Goal: Information Seeking & Learning: Learn about a topic

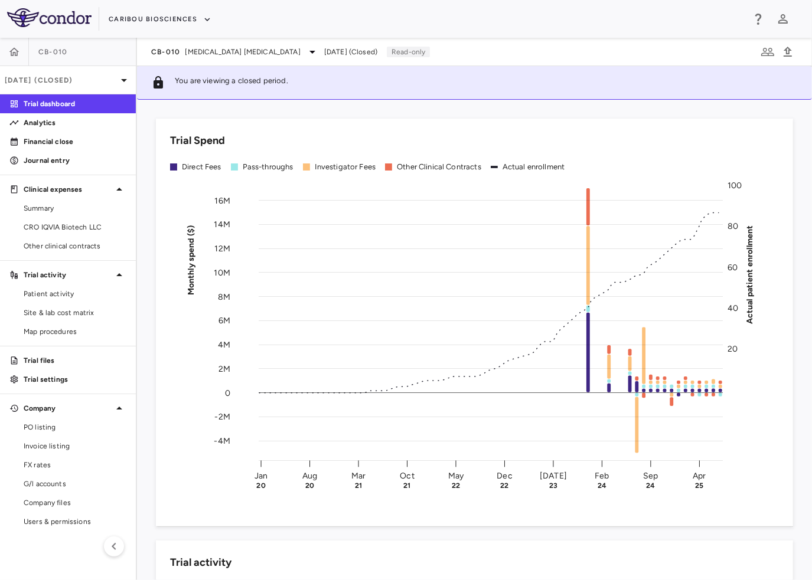
click at [108, 79] on p "Jul 2025 (Closed)" at bounding box center [61, 80] width 112 height 11
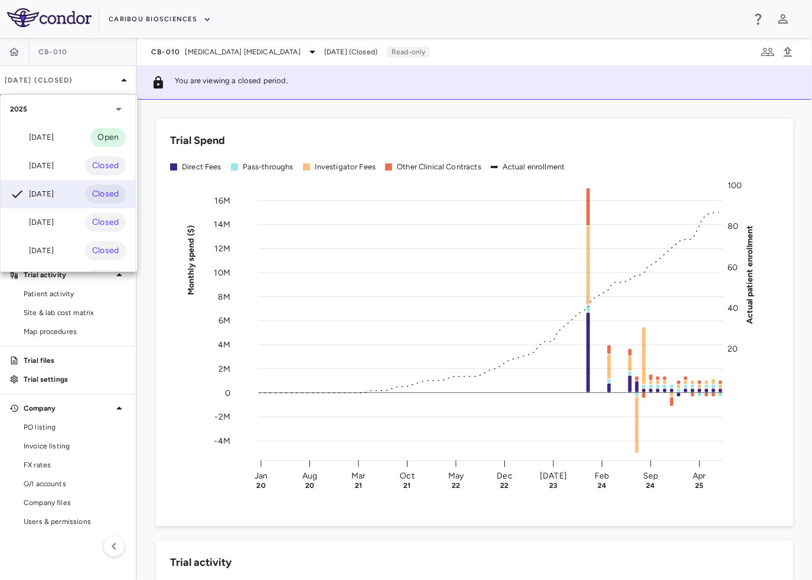
click at [54, 159] on div "Aug 2025" at bounding box center [32, 166] width 44 height 14
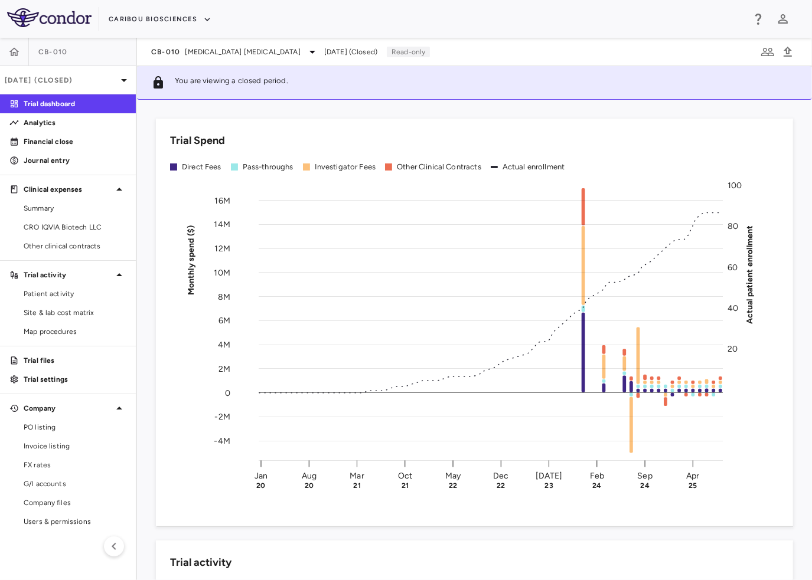
click at [257, 55] on span "B Cell Non-Hodgkin's Lymphoma" at bounding box center [242, 52] width 115 height 11
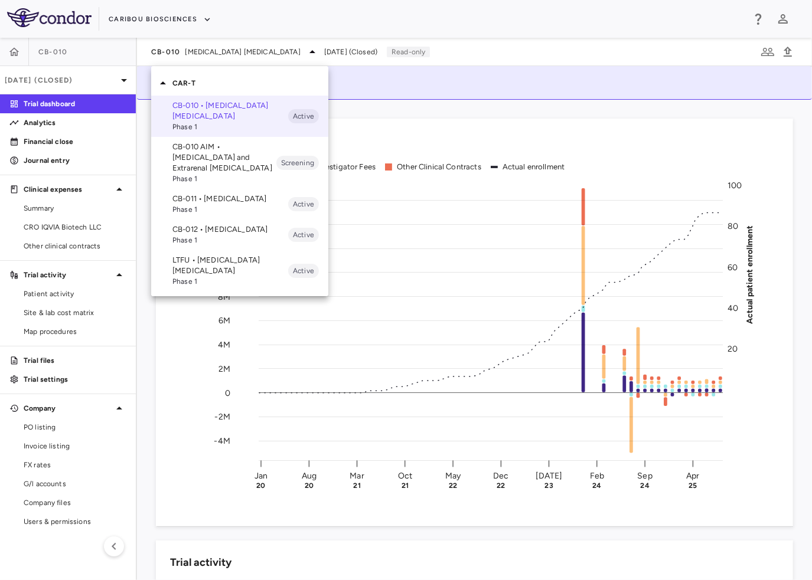
click at [213, 235] on p "CB-012 • Acute Myeloid Leukemia" at bounding box center [230, 229] width 116 height 11
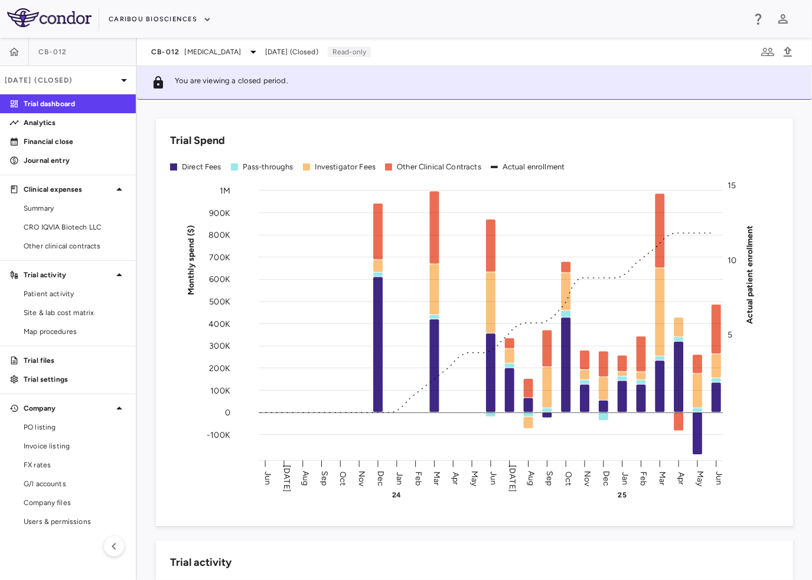
click at [63, 228] on span "CRO IQVIA Biotech LLC" at bounding box center [75, 227] width 103 height 11
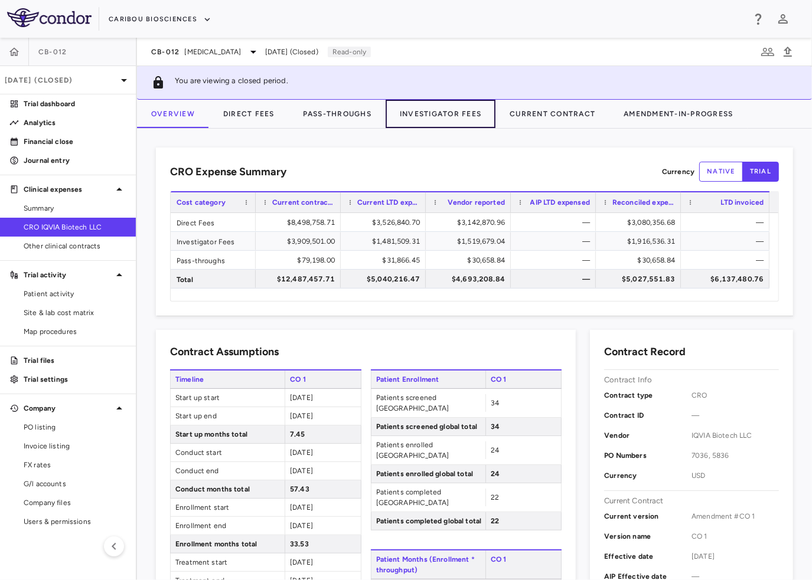
click at [439, 109] on button "Investigator Fees" at bounding box center [440, 114] width 110 height 28
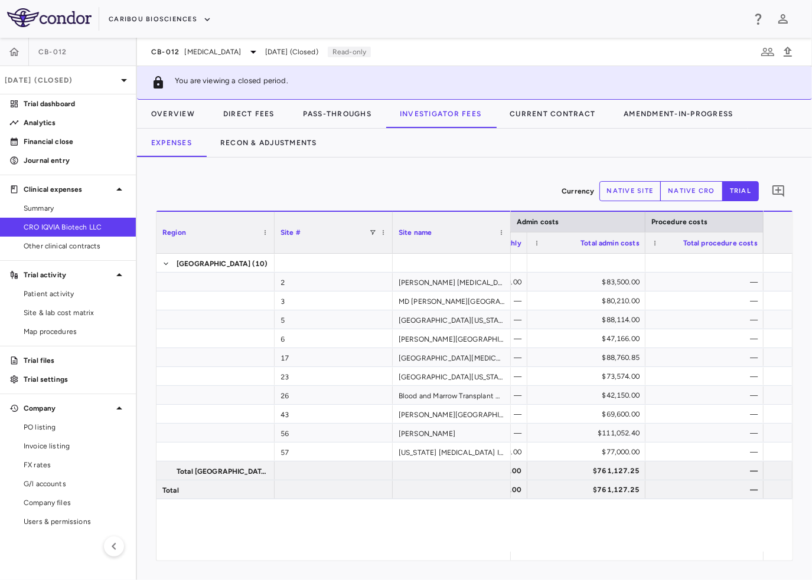
click at [115, 79] on p "Jun 2025 (Closed)" at bounding box center [61, 80] width 112 height 11
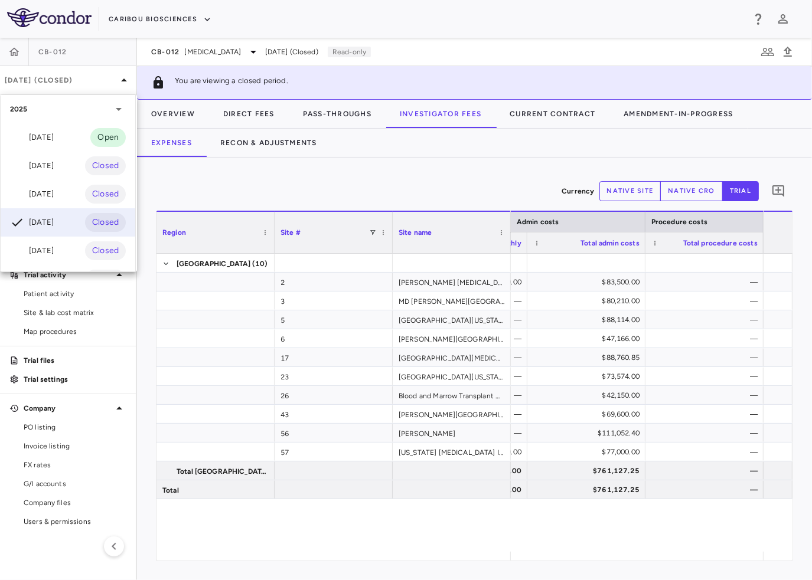
click at [54, 161] on div "Aug 2025" at bounding box center [32, 166] width 44 height 14
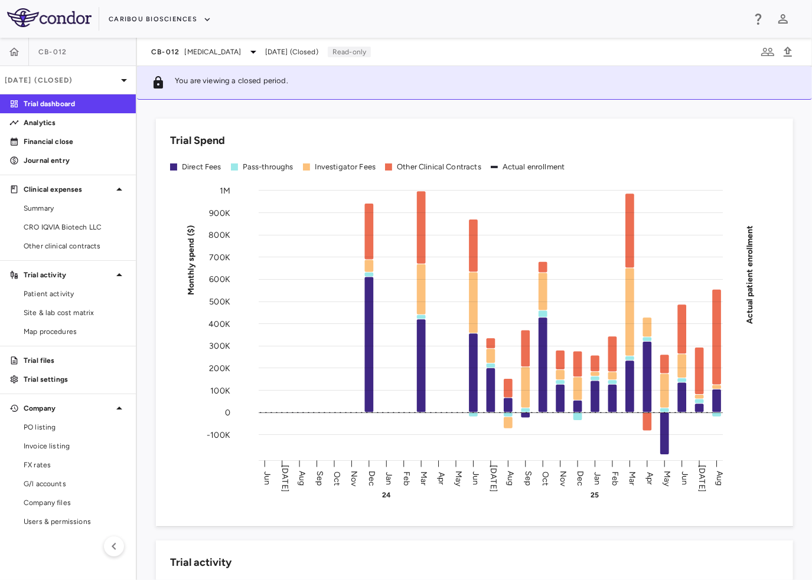
click at [47, 227] on span "CRO IQVIA Biotech LLC" at bounding box center [75, 227] width 103 height 11
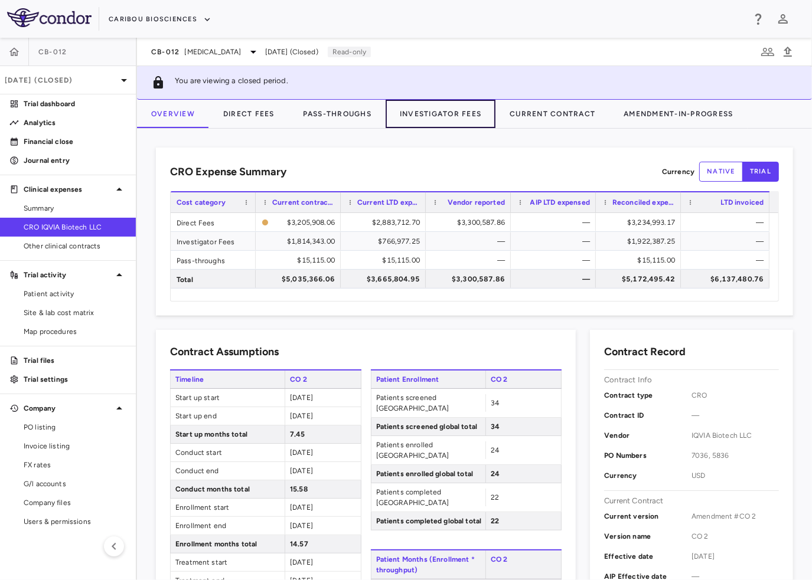
click at [453, 114] on button "Investigator Fees" at bounding box center [440, 114] width 110 height 28
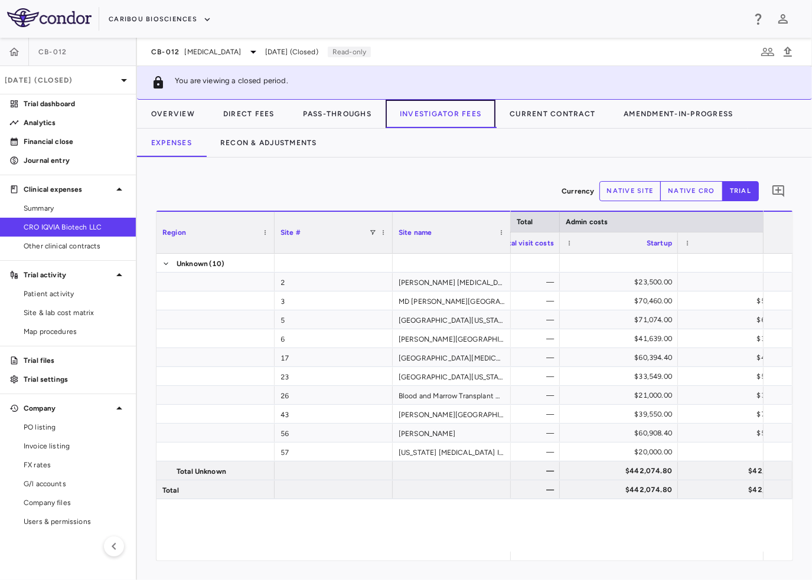
scroll to position [0, 4598]
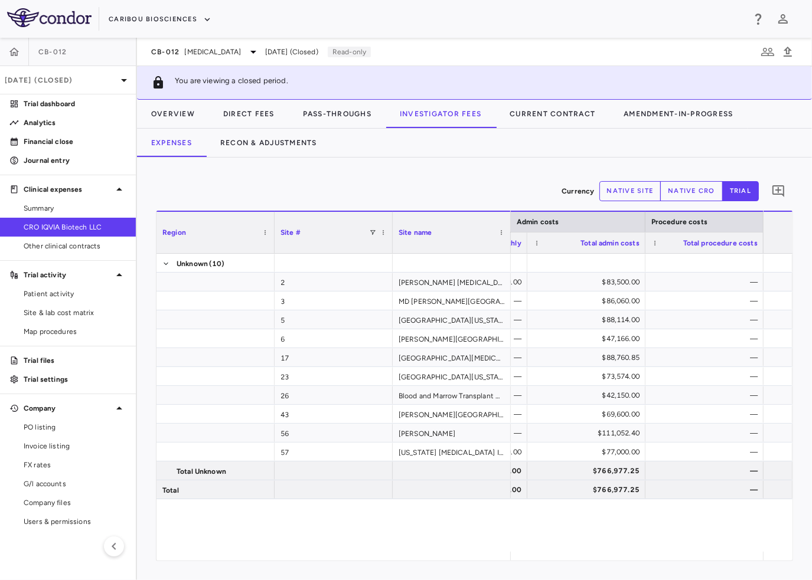
click at [614, 531] on div "— $57,000.00 $83,500.00 — — — $86,060.00 — $2,670.00 — $88,114.00 — — — $47,166…" at bounding box center [637, 403] width 252 height 298
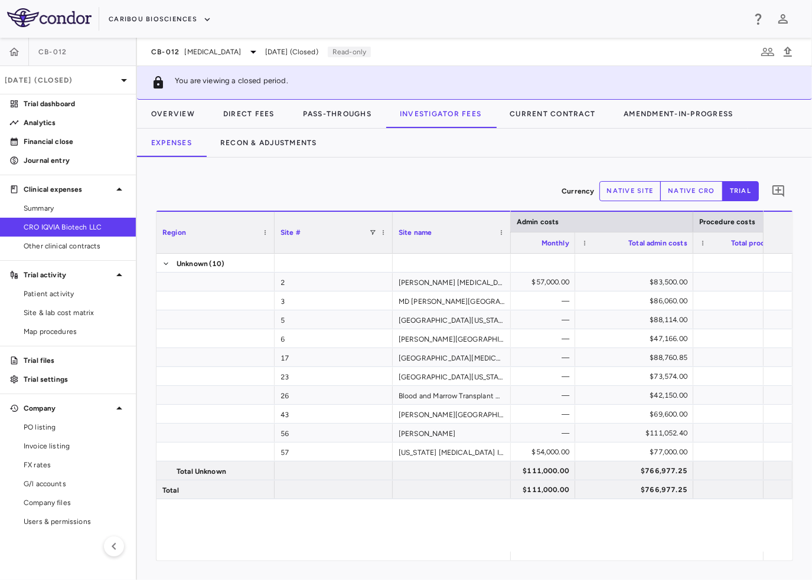
scroll to position [0, 5107]
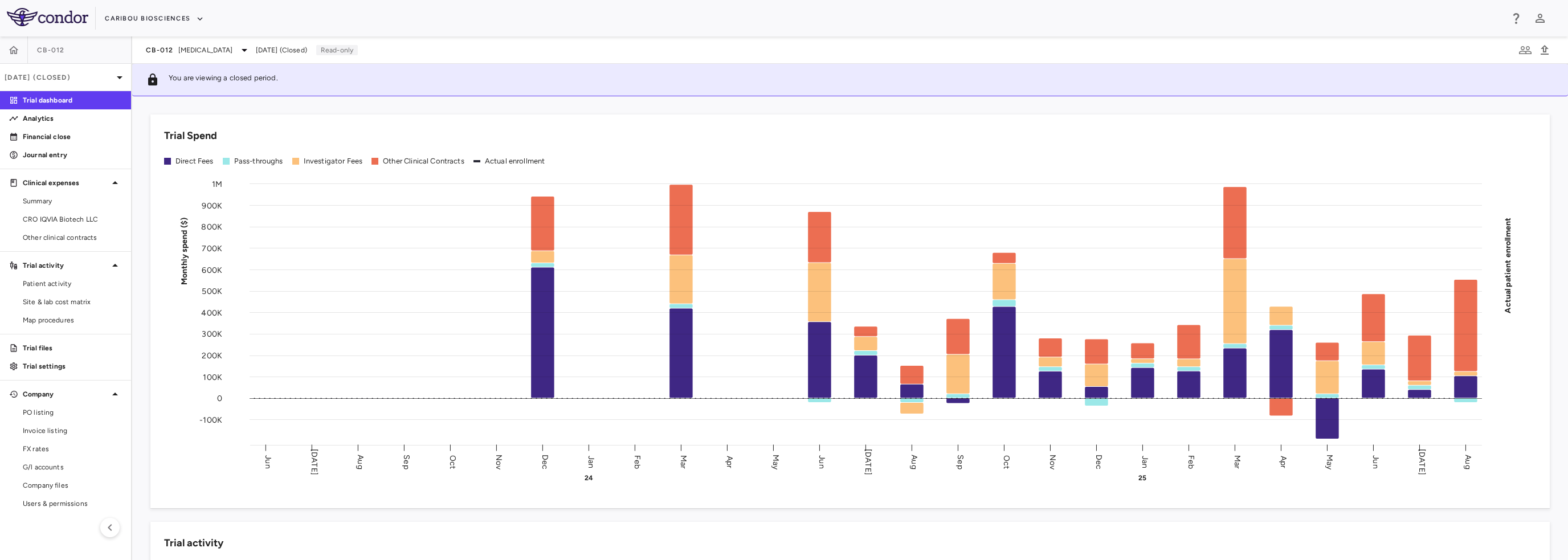
click at [107, 81] on p "Aug 2025 (Closed)" at bounding box center [59, 77] width 108 height 11
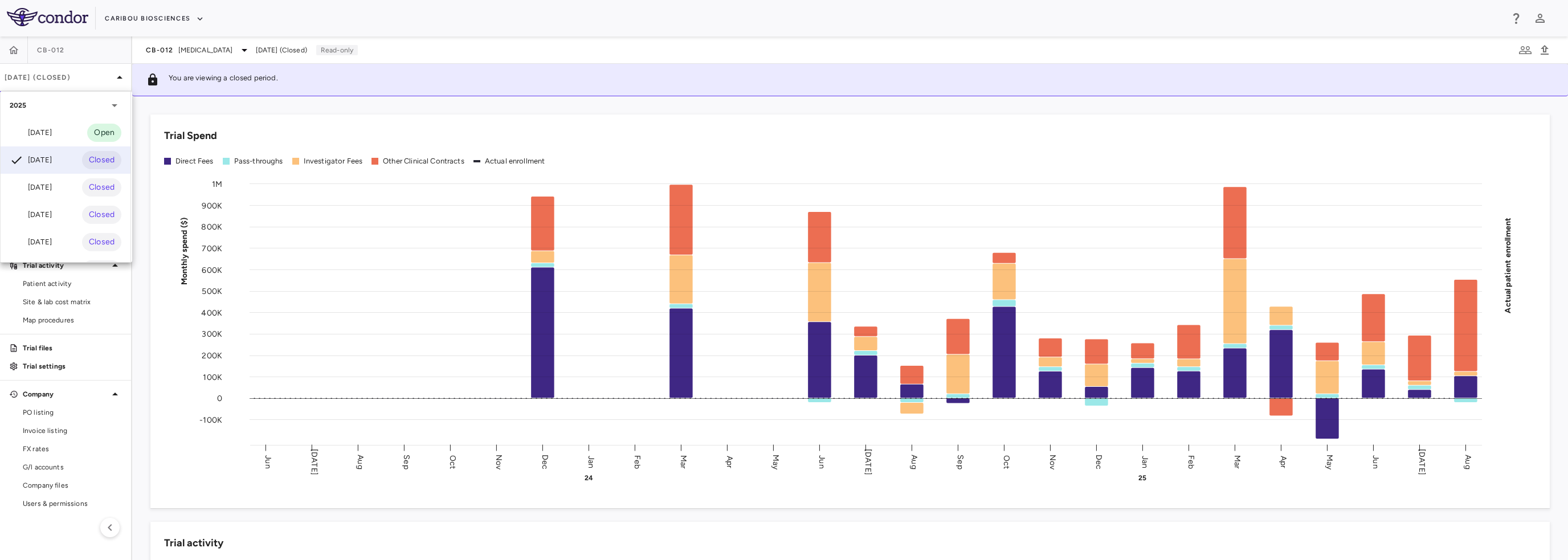
click at [107, 81] on div at bounding box center [784, 280] width 1568 height 560
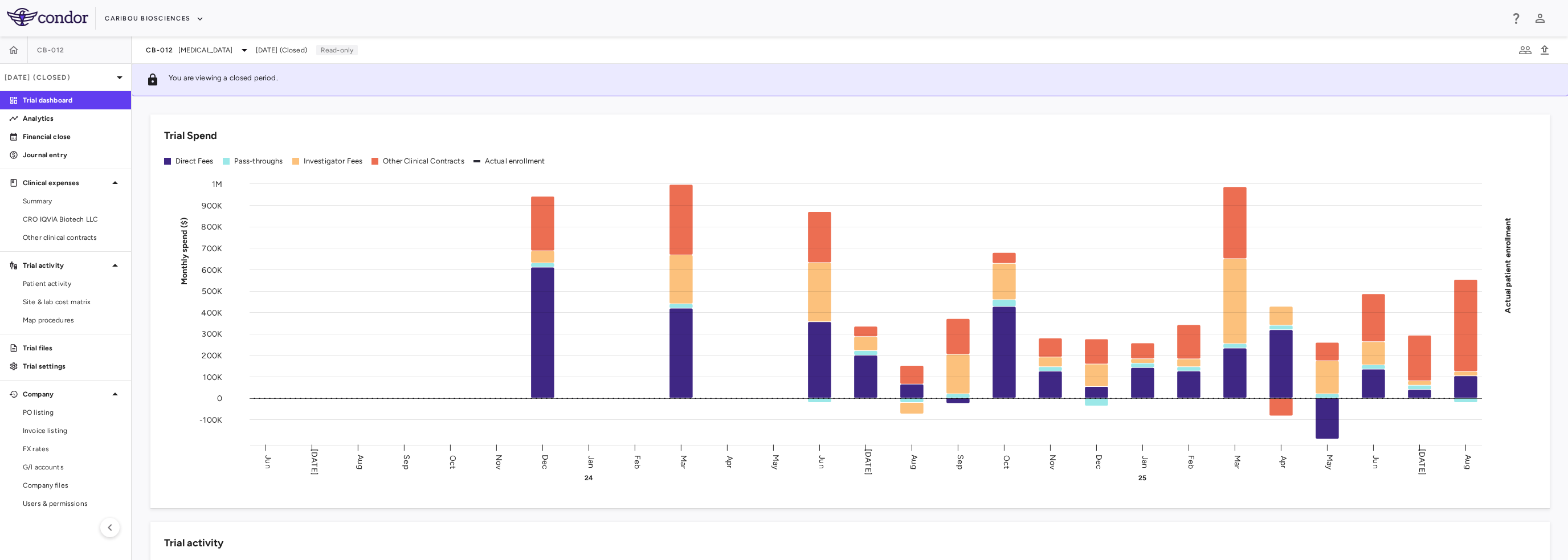
click at [205, 49] on span "Acute Myeloid Leukemia" at bounding box center [206, 50] width 55 height 11
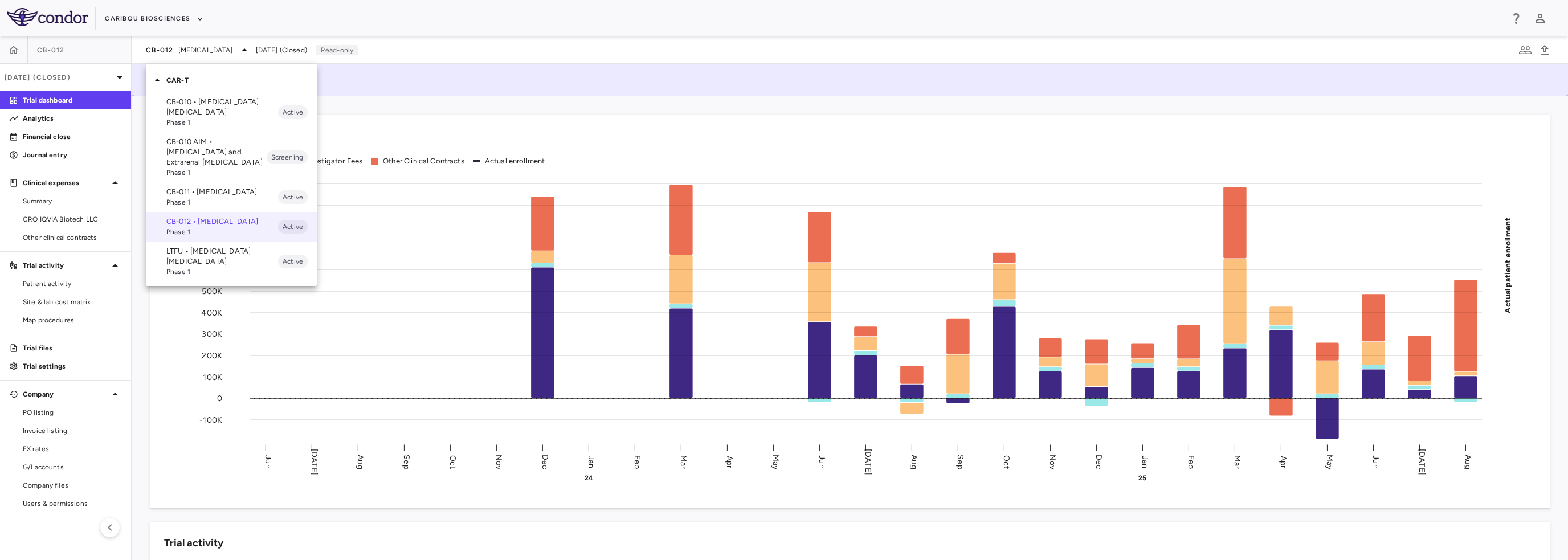
click at [184, 197] on span "Phase 1" at bounding box center [222, 202] width 112 height 11
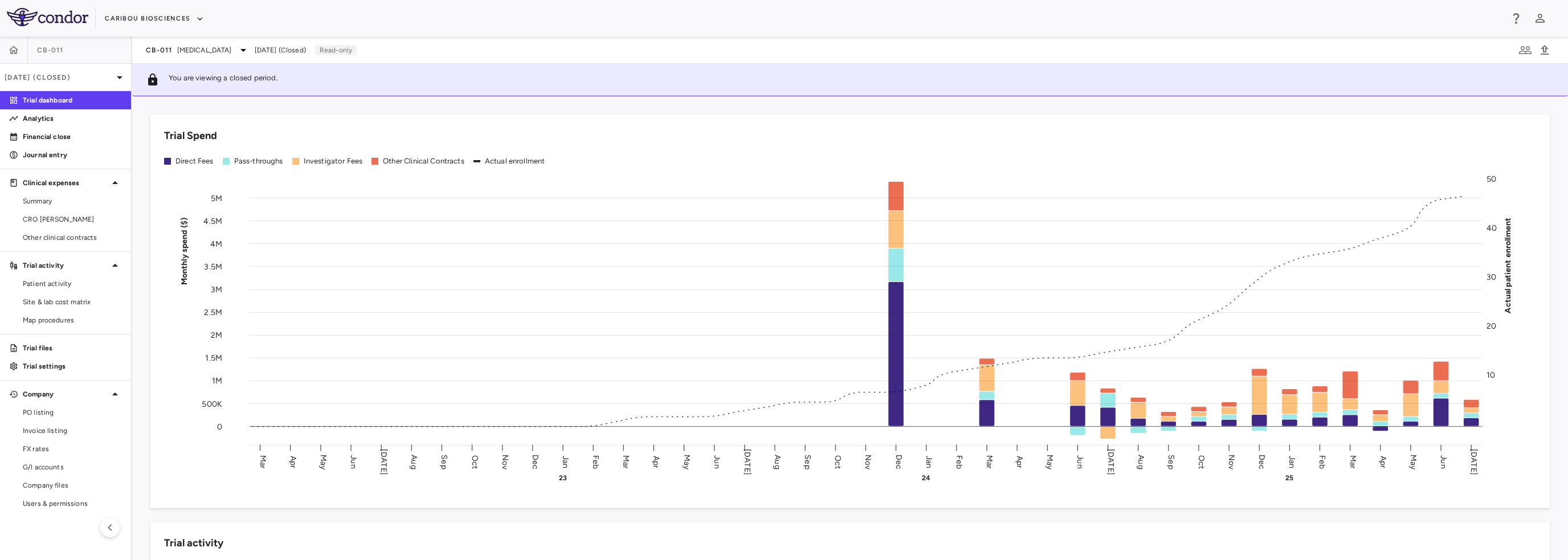
click at [34, 134] on p "Financial close" at bounding box center [72, 136] width 99 height 11
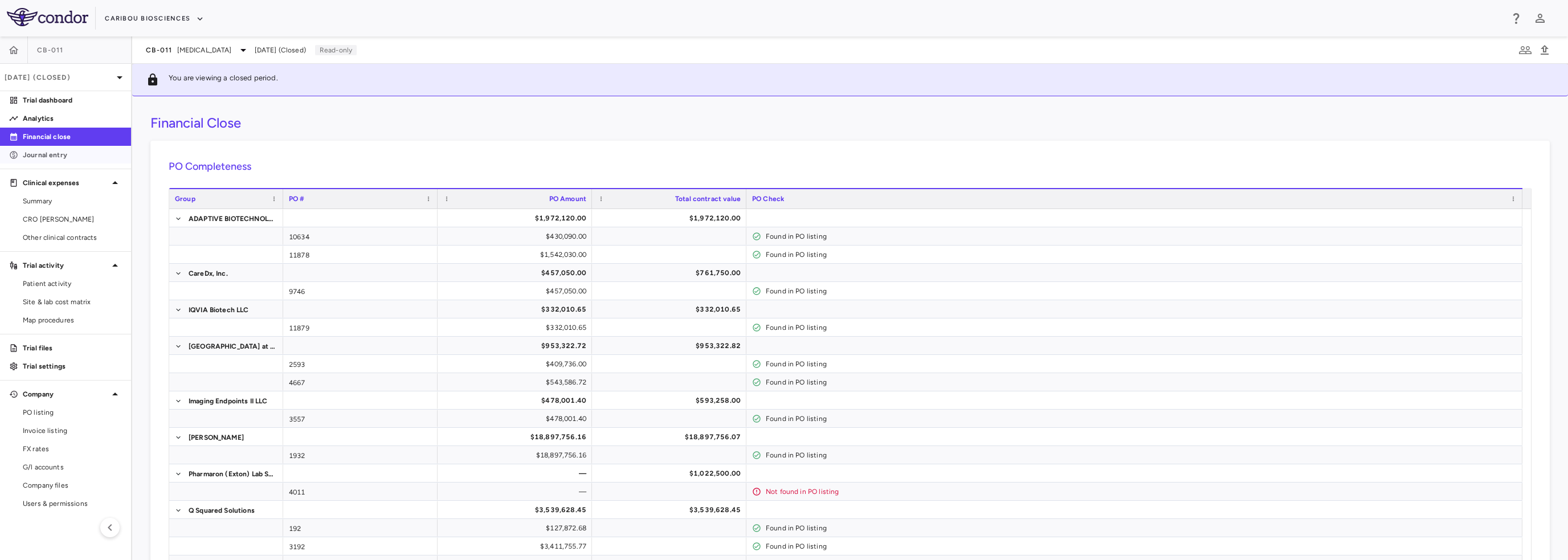
click at [42, 154] on p "Journal entry" at bounding box center [72, 154] width 99 height 11
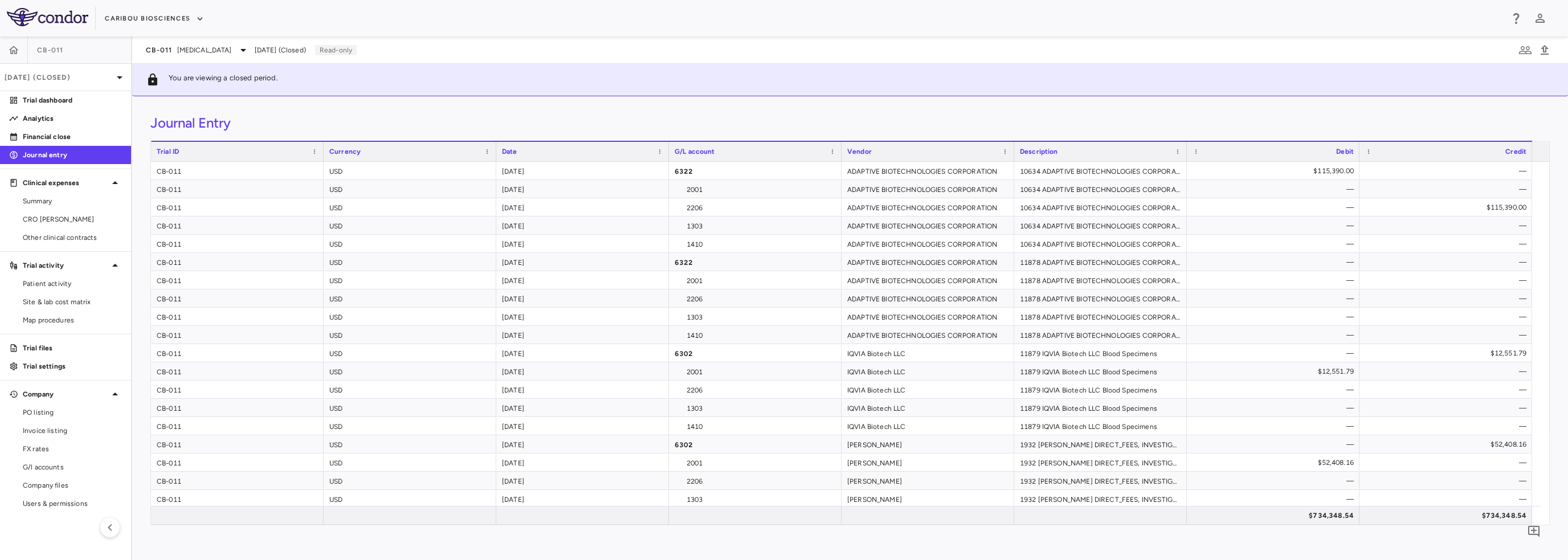
click at [63, 197] on span "Summary" at bounding box center [72, 201] width 99 height 11
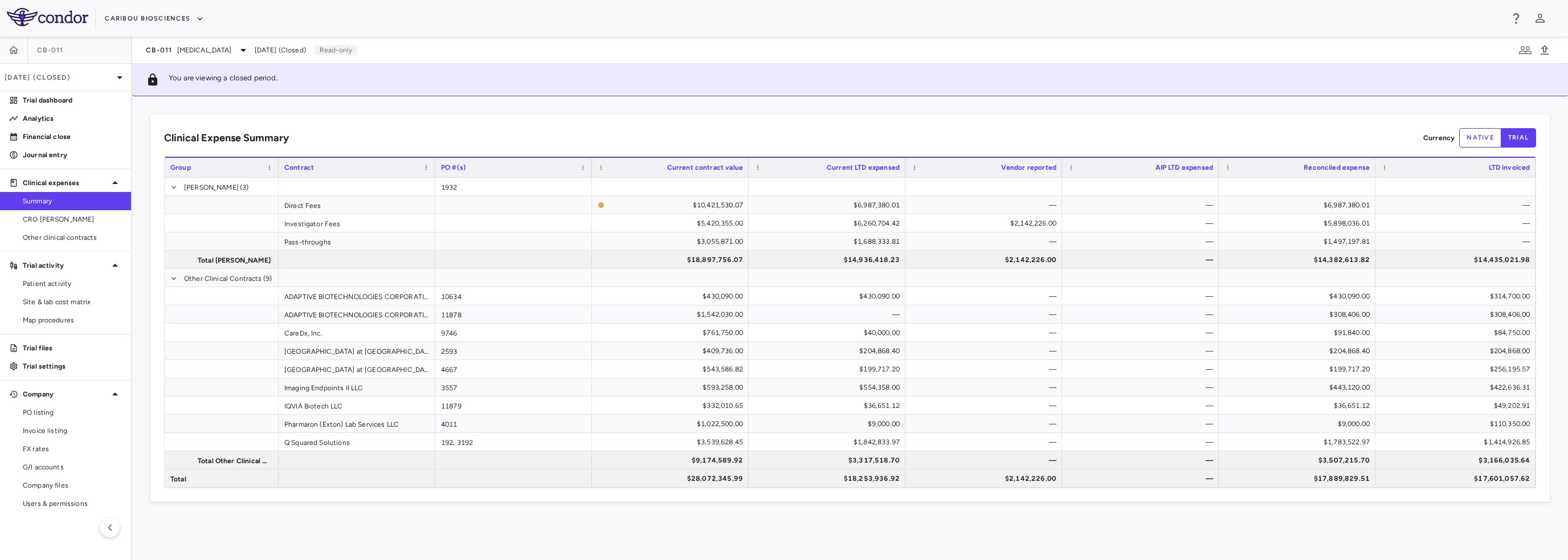
click at [32, 219] on span "CRO Kapadi" at bounding box center [72, 219] width 99 height 11
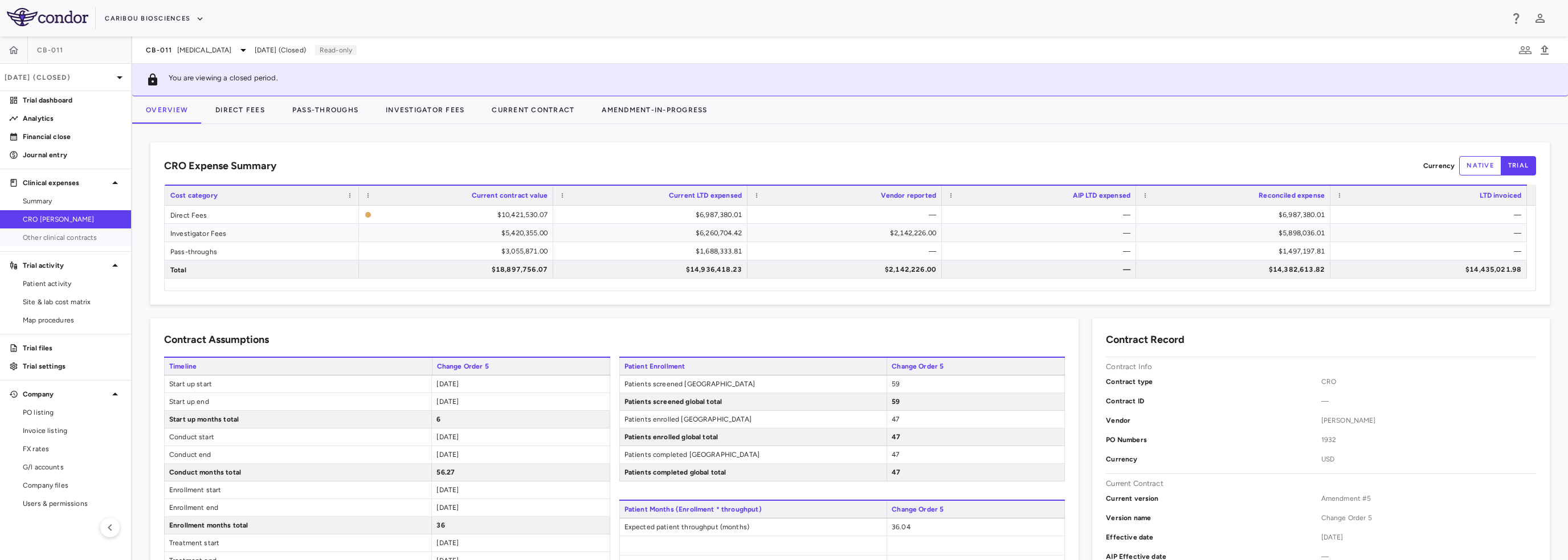
click at [41, 233] on span "Other clinical contracts" at bounding box center [72, 238] width 99 height 11
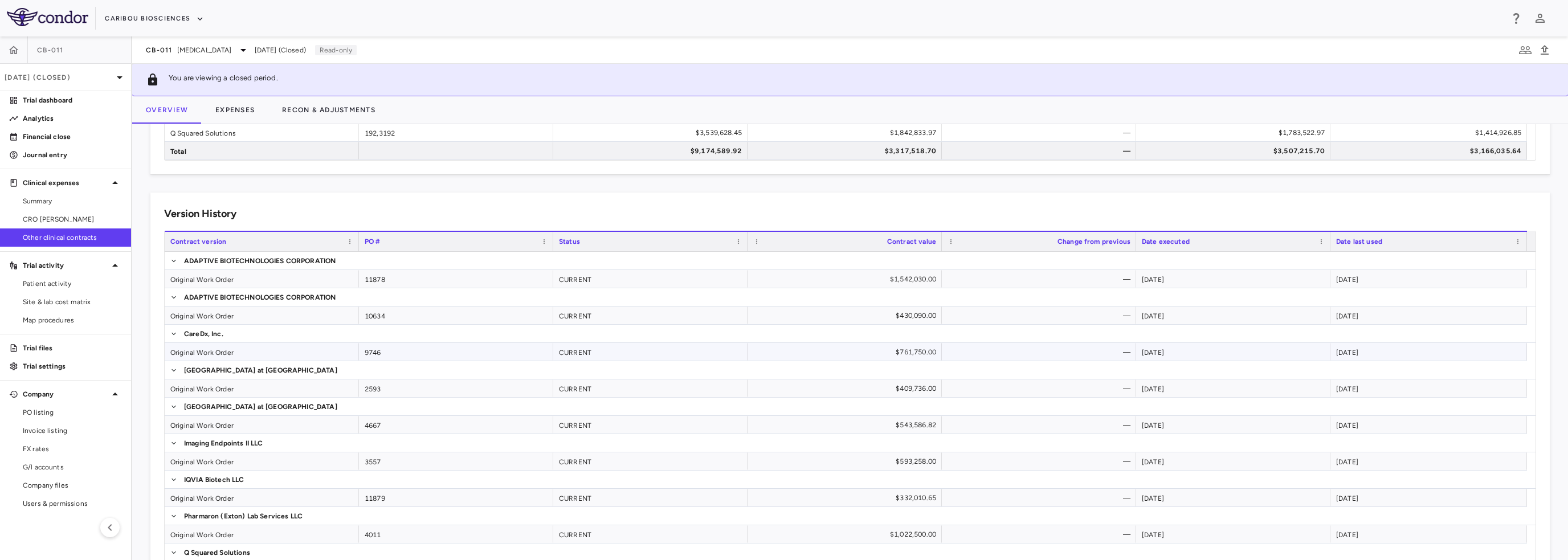
scroll to position [279, 0]
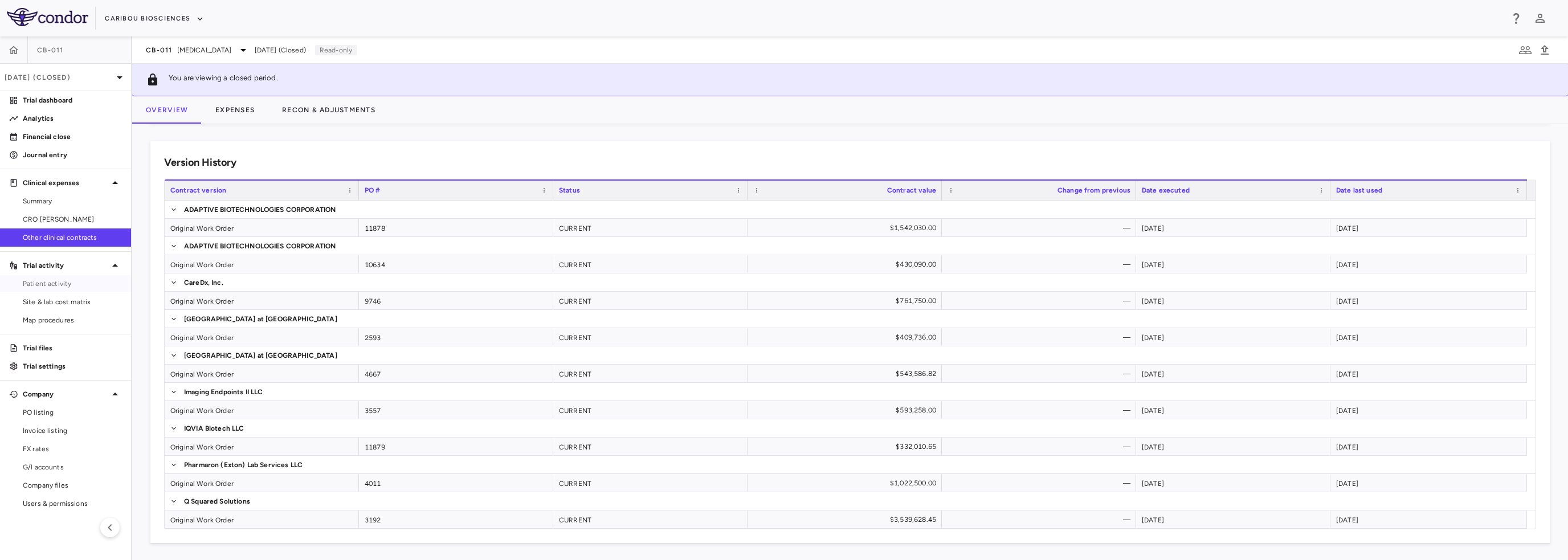
click at [73, 287] on span "Patient activity" at bounding box center [72, 284] width 99 height 11
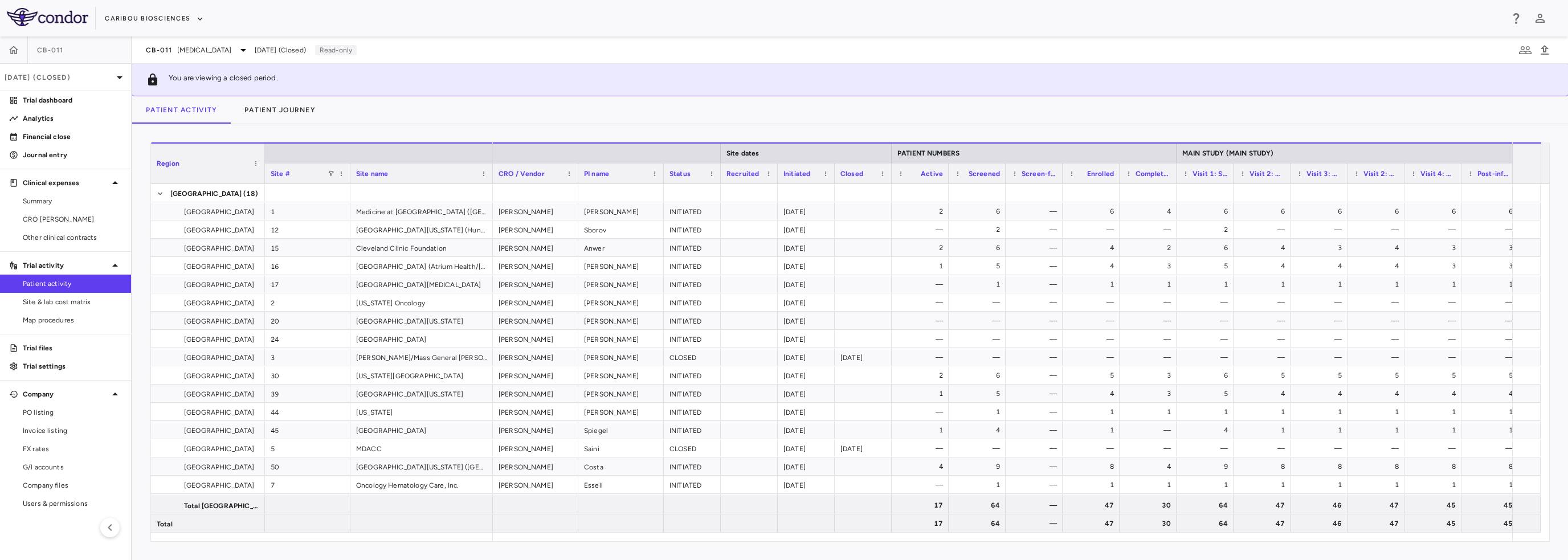
click at [263, 56] on div "CB-011 Multiple Myeloma Jul 2025 (Closed) Read-only" at bounding box center [850, 50] width 1436 height 27
click at [84, 70] on div "Jul 2025 (Closed)" at bounding box center [66, 77] width 131 height 27
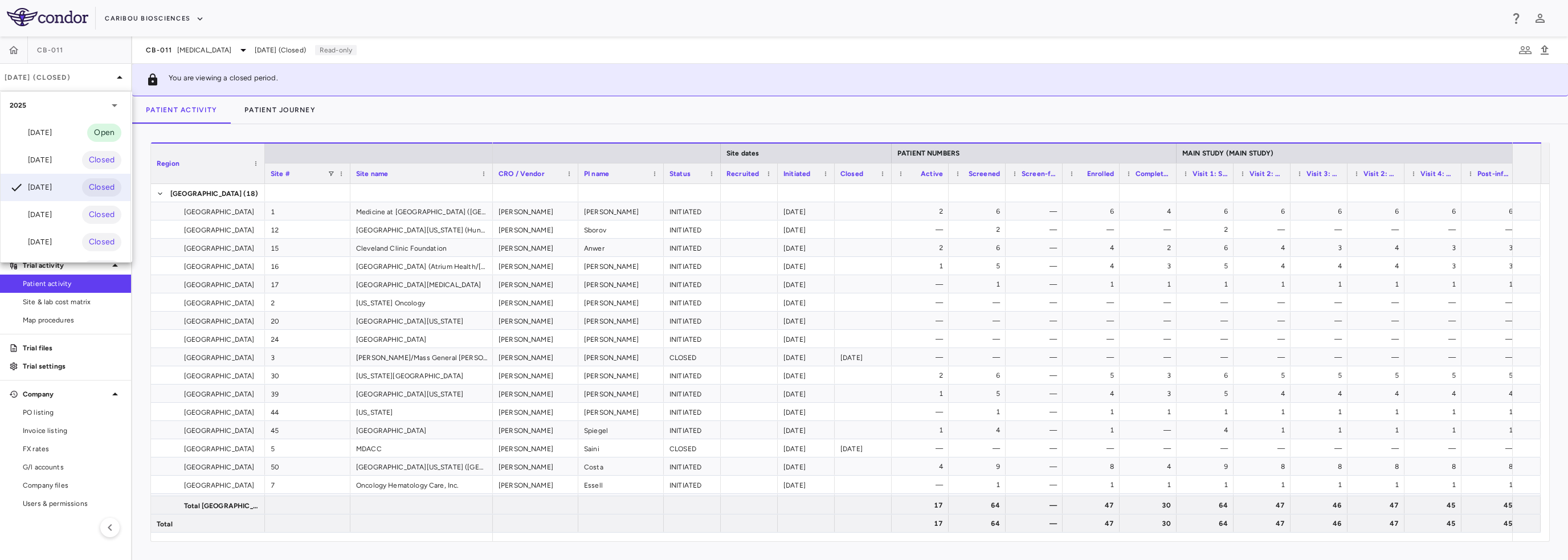
click at [46, 160] on div "Aug 2025" at bounding box center [31, 160] width 42 height 14
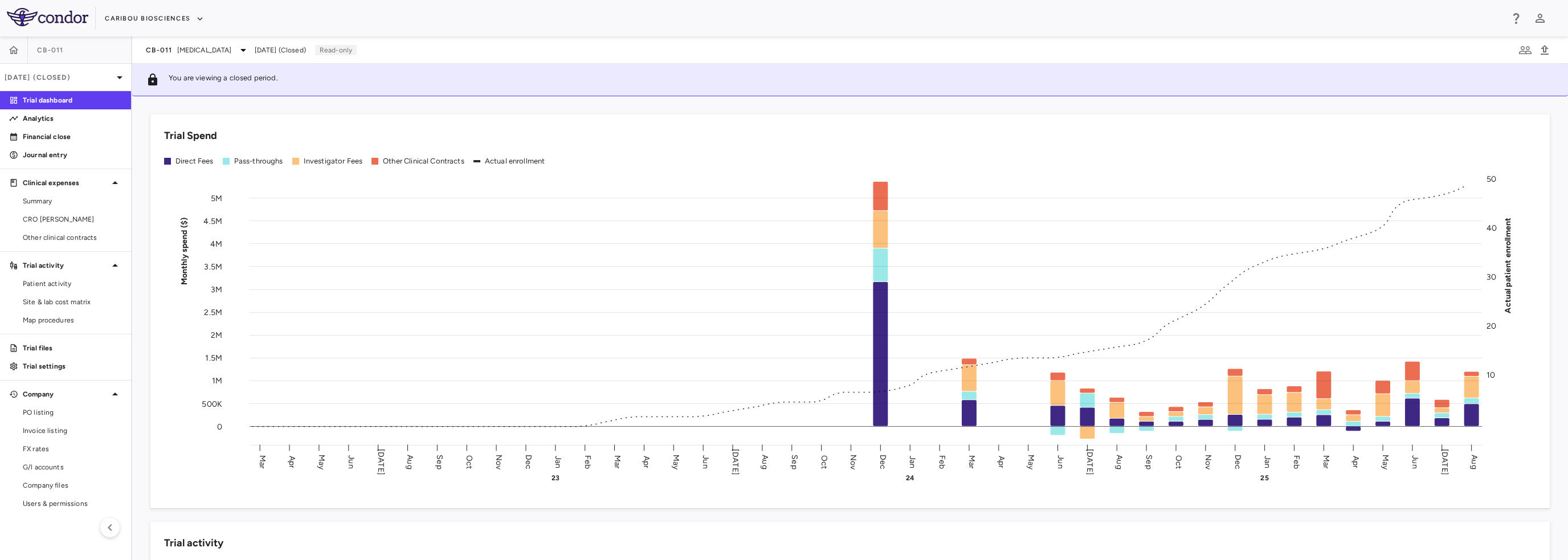
click at [62, 283] on span "Patient activity" at bounding box center [72, 284] width 99 height 11
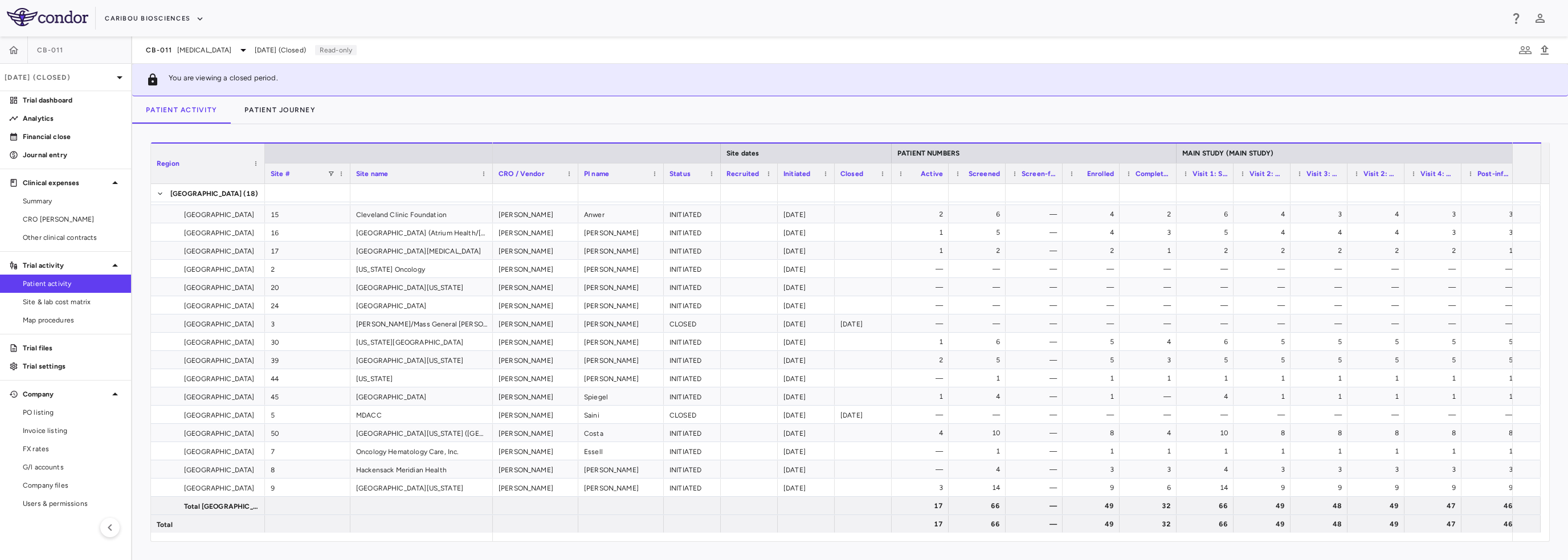
click at [20, 294] on link "Site & lab cost matrix" at bounding box center [66, 302] width 131 height 17
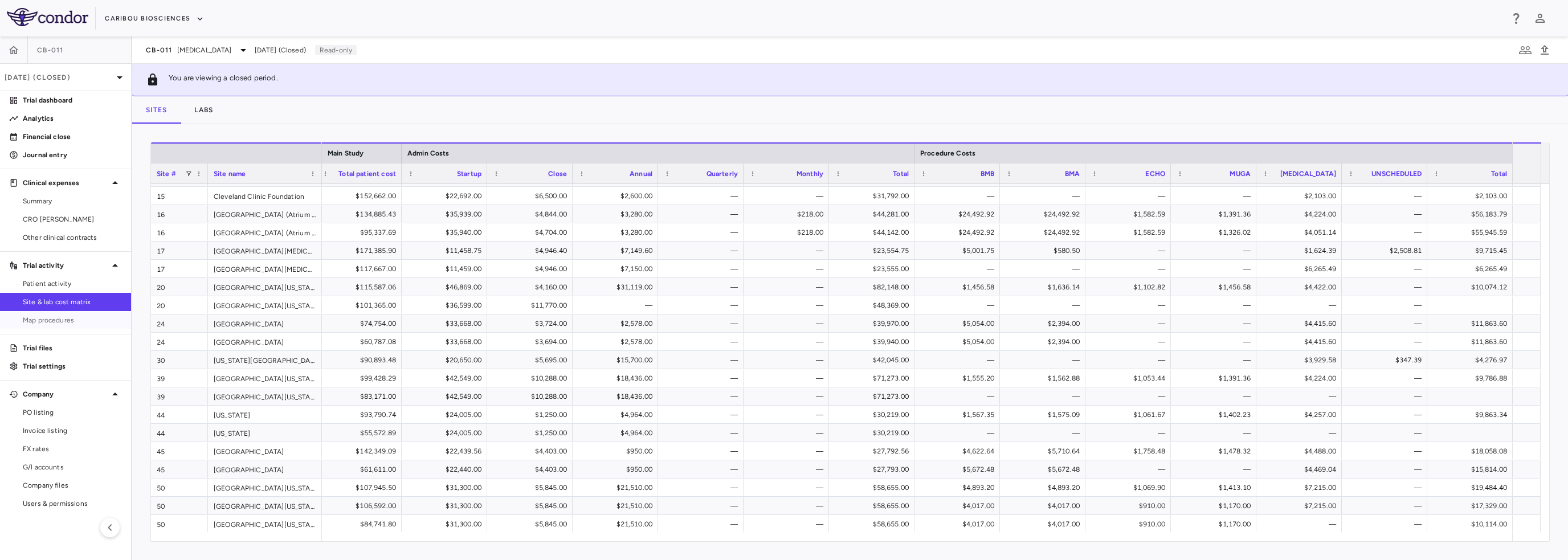
click at [49, 321] on span "Map procedures" at bounding box center [72, 320] width 99 height 11
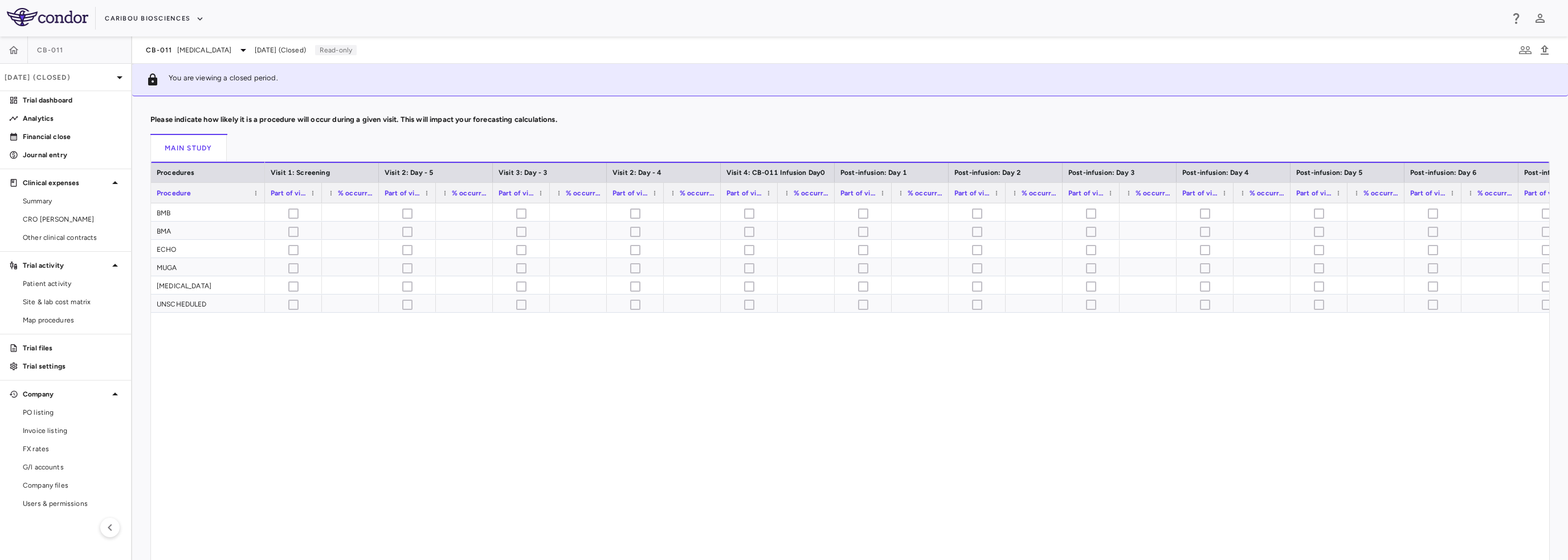
click at [49, 154] on p "Journal entry" at bounding box center [72, 154] width 99 height 11
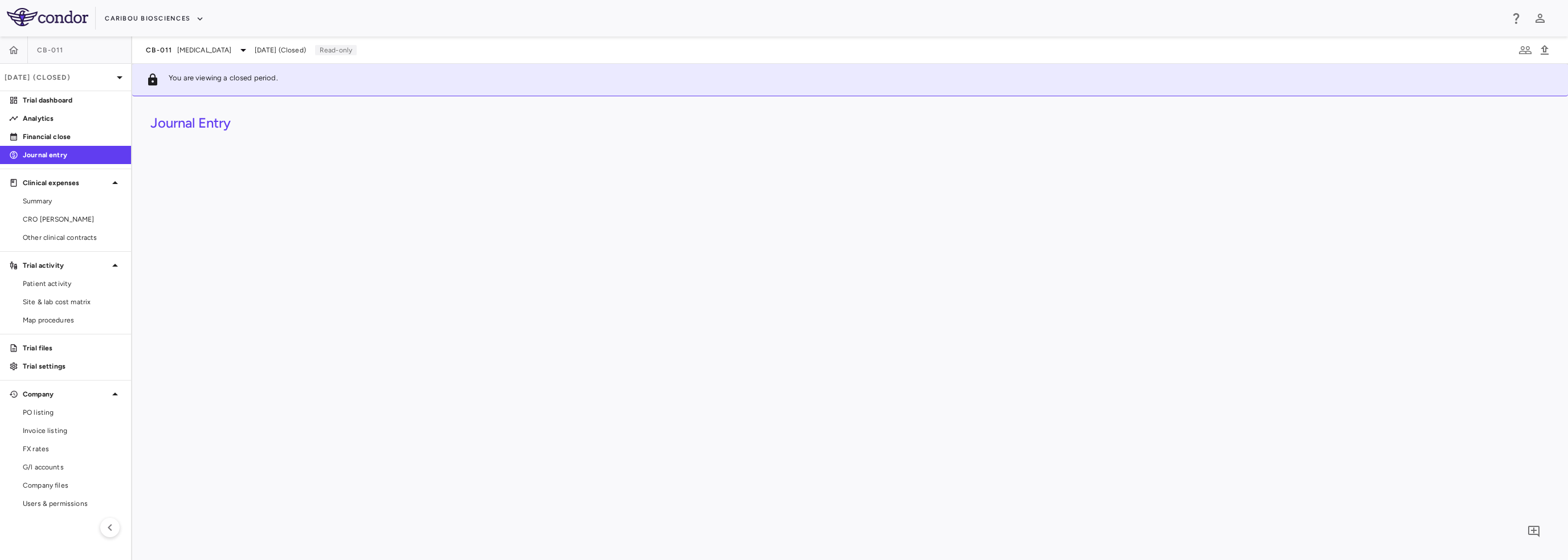
click at [54, 195] on link "Summary" at bounding box center [66, 202] width 131 height 17
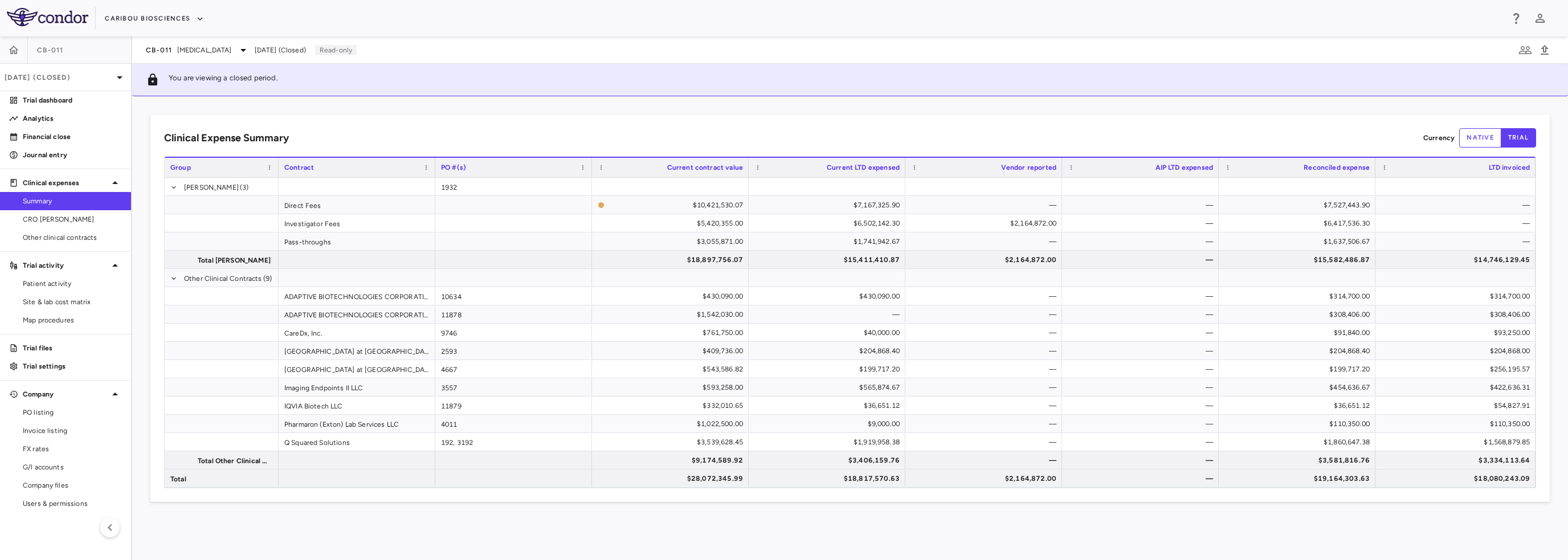
click at [45, 346] on p "Trial files" at bounding box center [72, 348] width 99 height 11
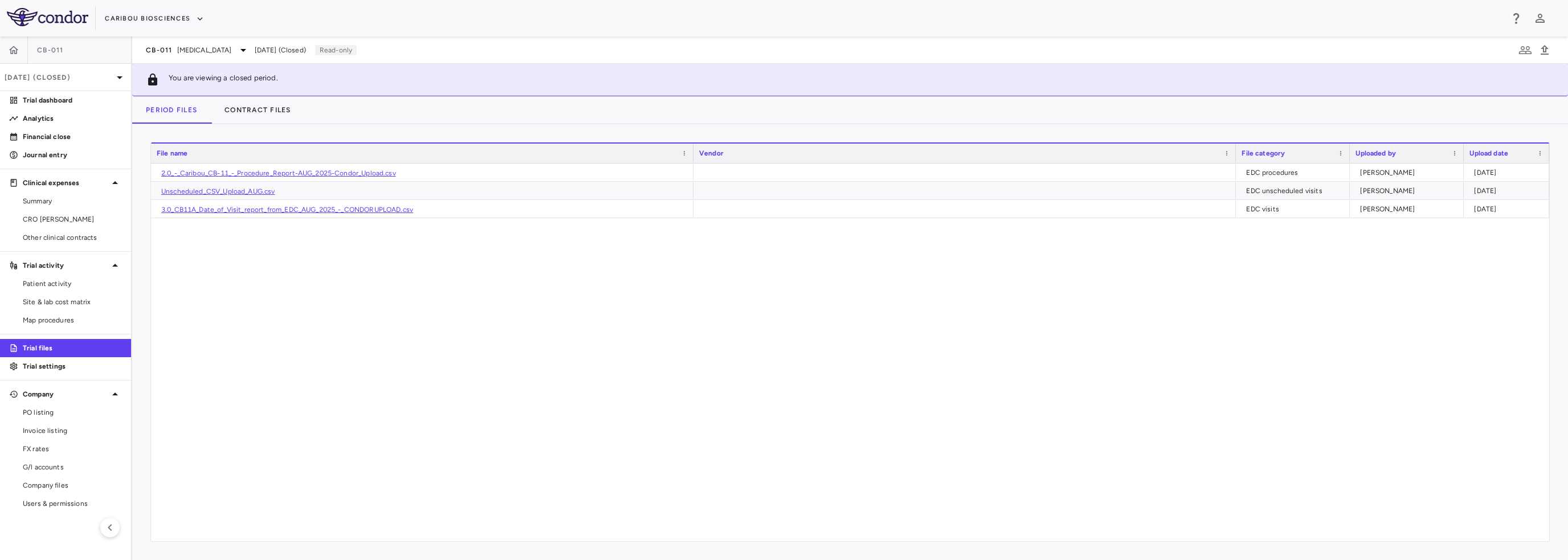
click at [42, 412] on span "PO listing" at bounding box center [72, 412] width 99 height 11
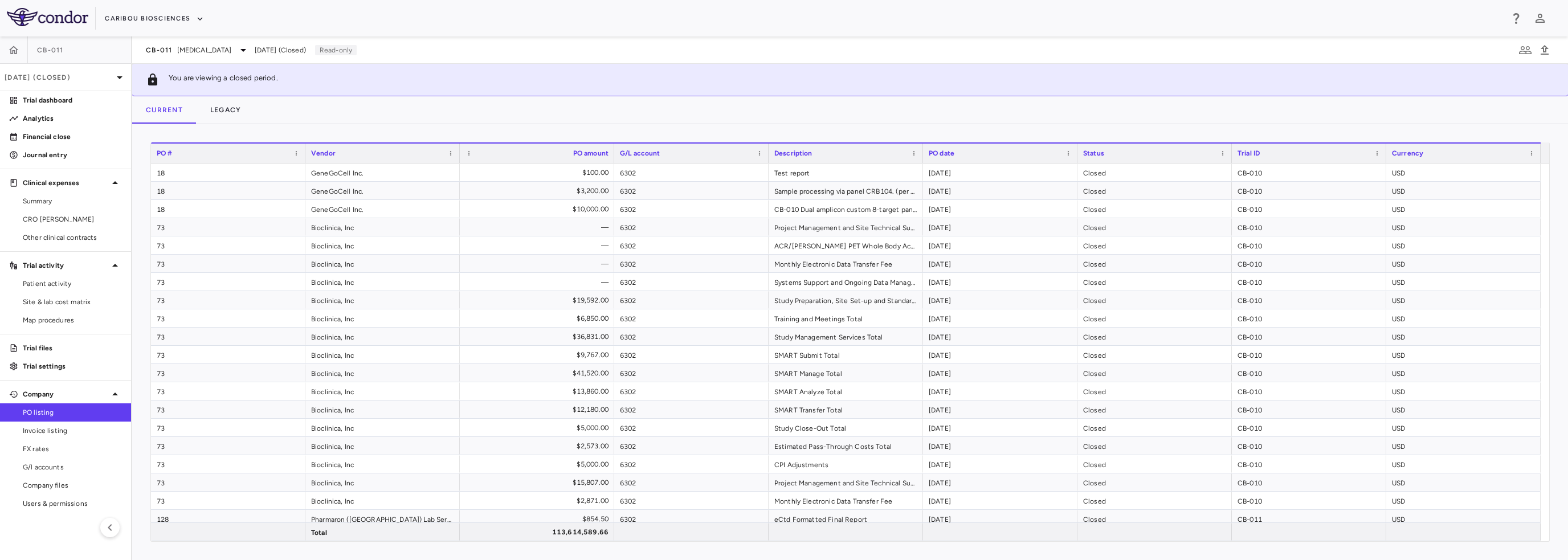
click at [58, 203] on span "Summary" at bounding box center [72, 201] width 99 height 11
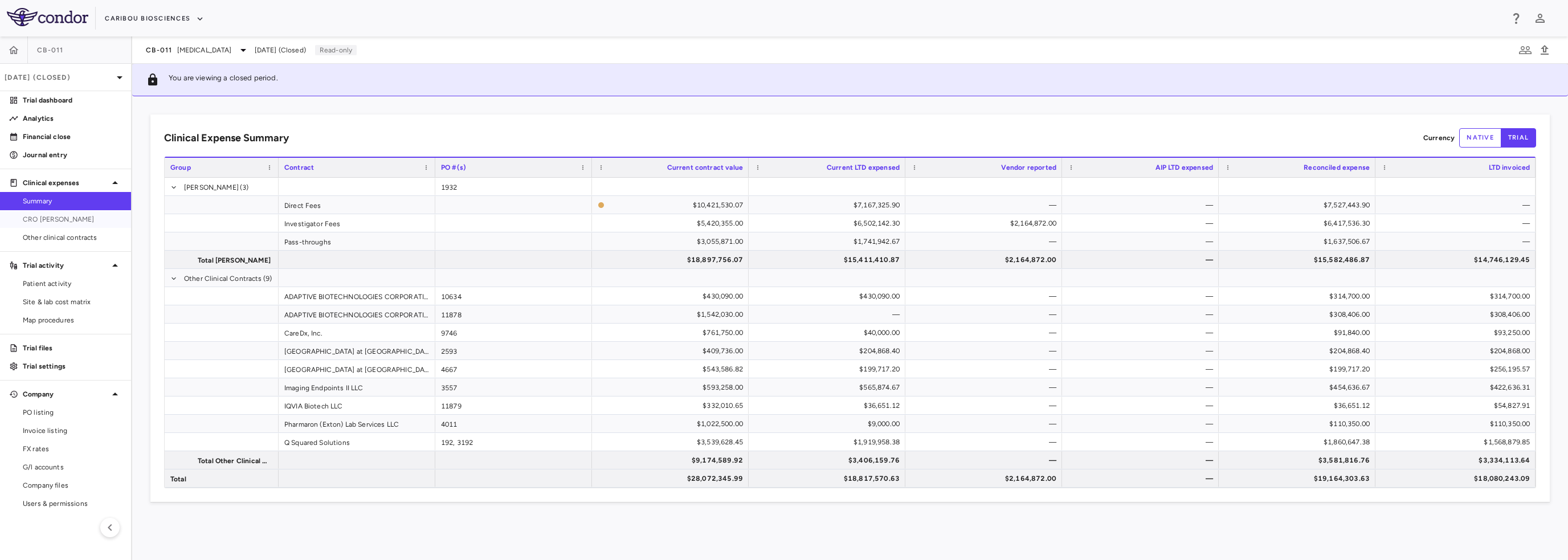
click at [59, 226] on link "CRO Kapadi" at bounding box center [66, 219] width 131 height 17
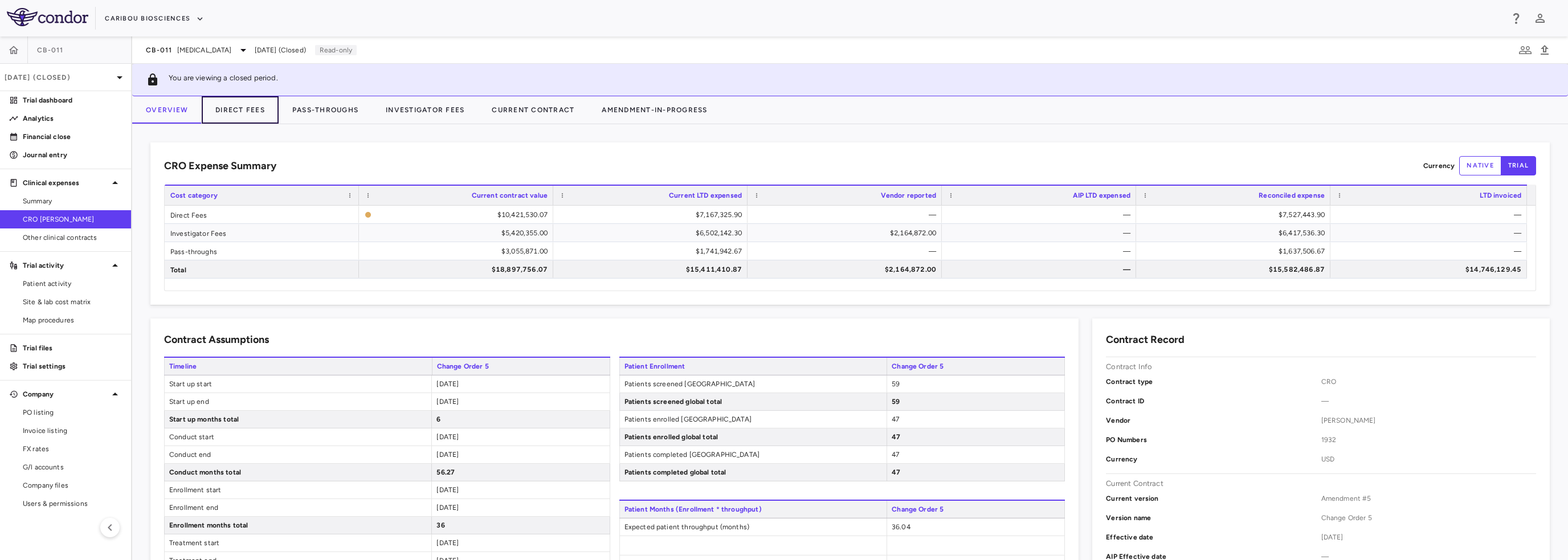
click at [244, 110] on button "Direct Fees" at bounding box center [240, 110] width 77 height 27
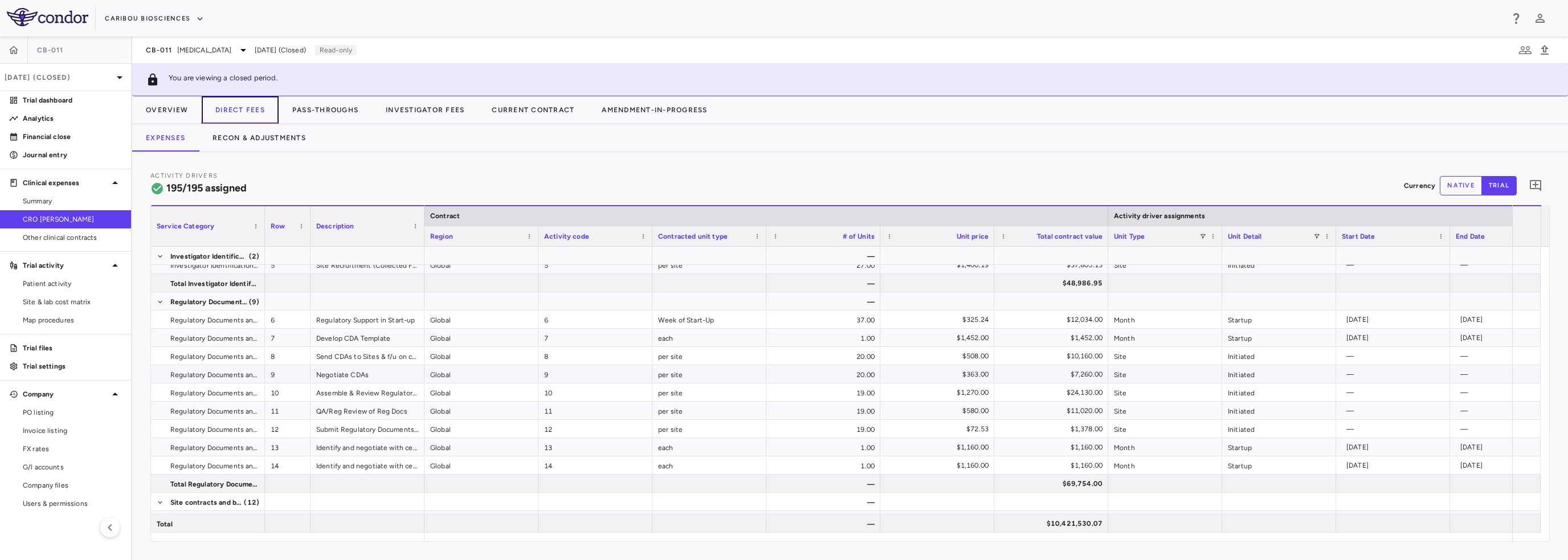
scroll to position [171, 0]
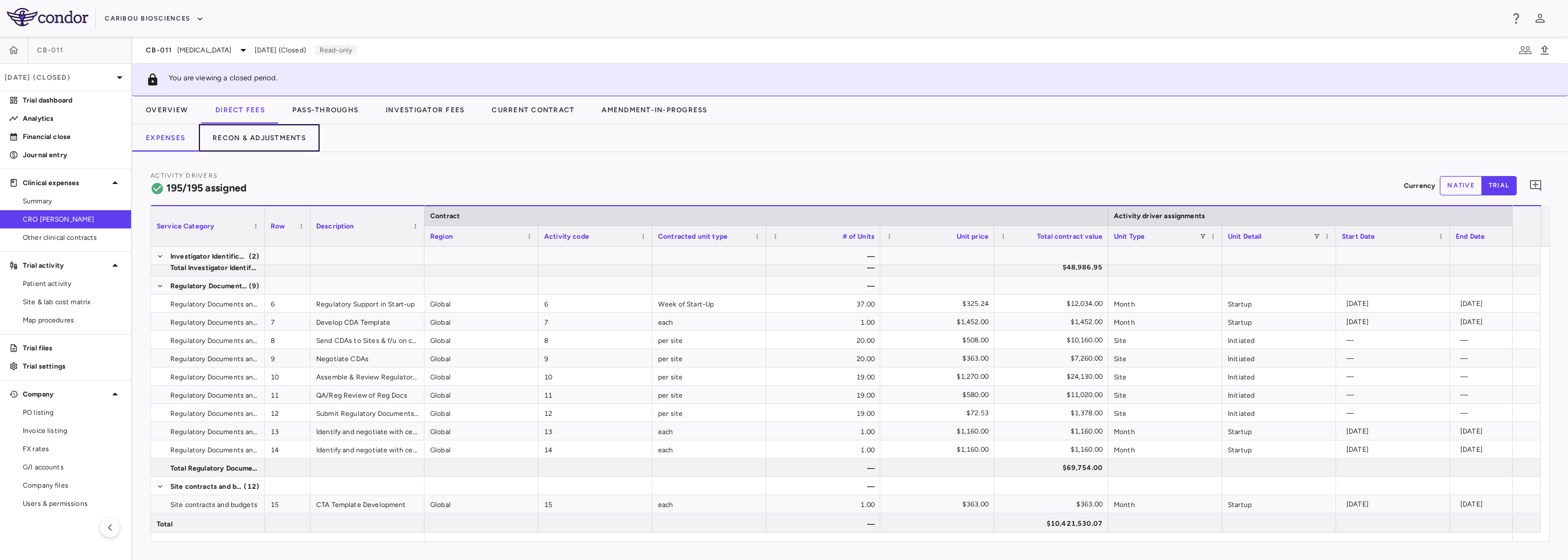
click at [279, 141] on button "Recon & Adjustments" at bounding box center [259, 138] width 121 height 27
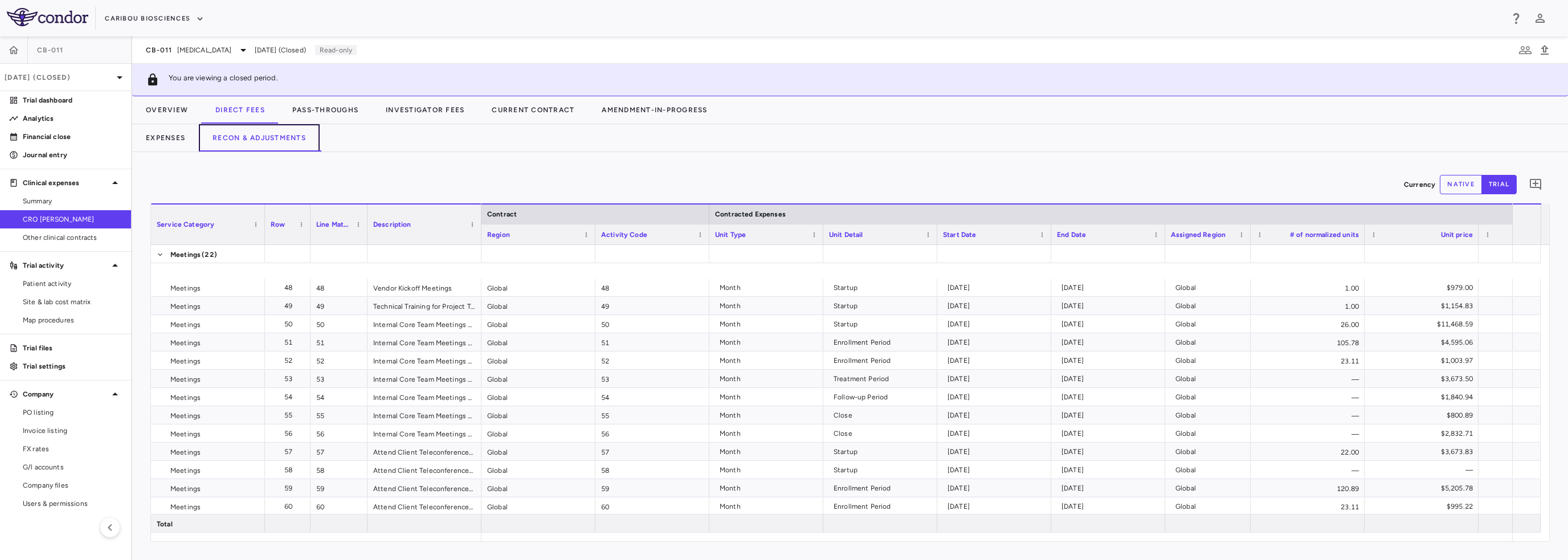
scroll to position [1575, 0]
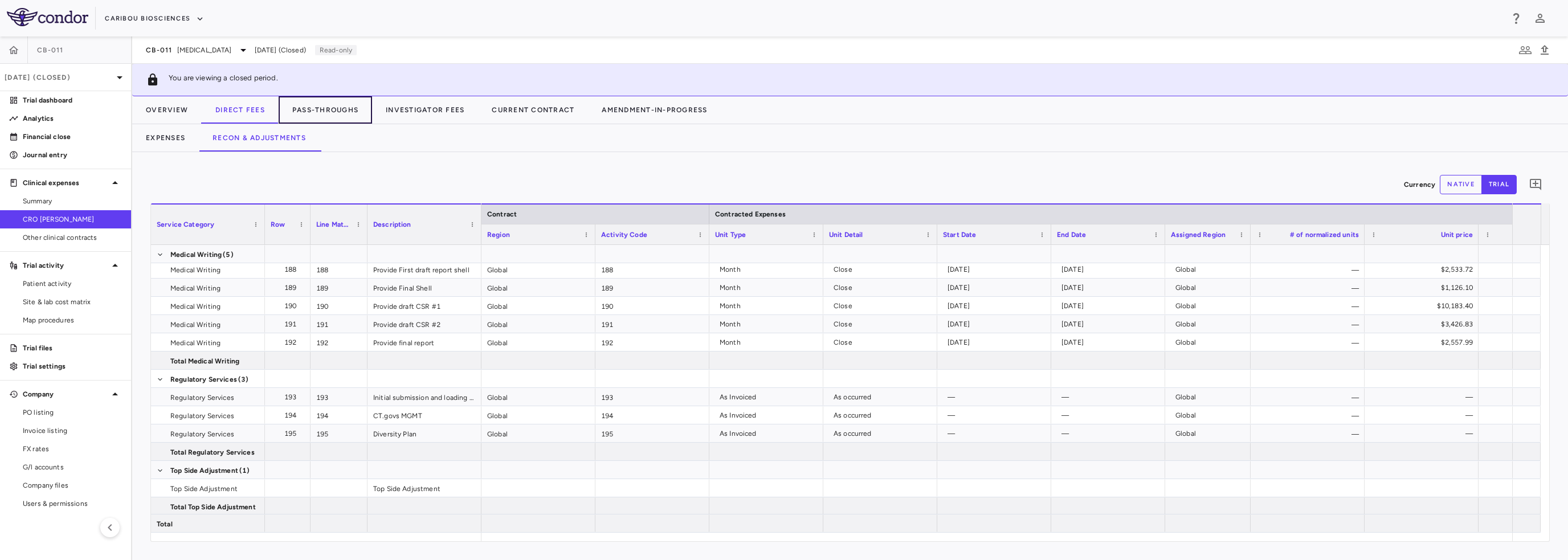
click at [311, 113] on button "Pass-Throughs" at bounding box center [325, 110] width 94 height 27
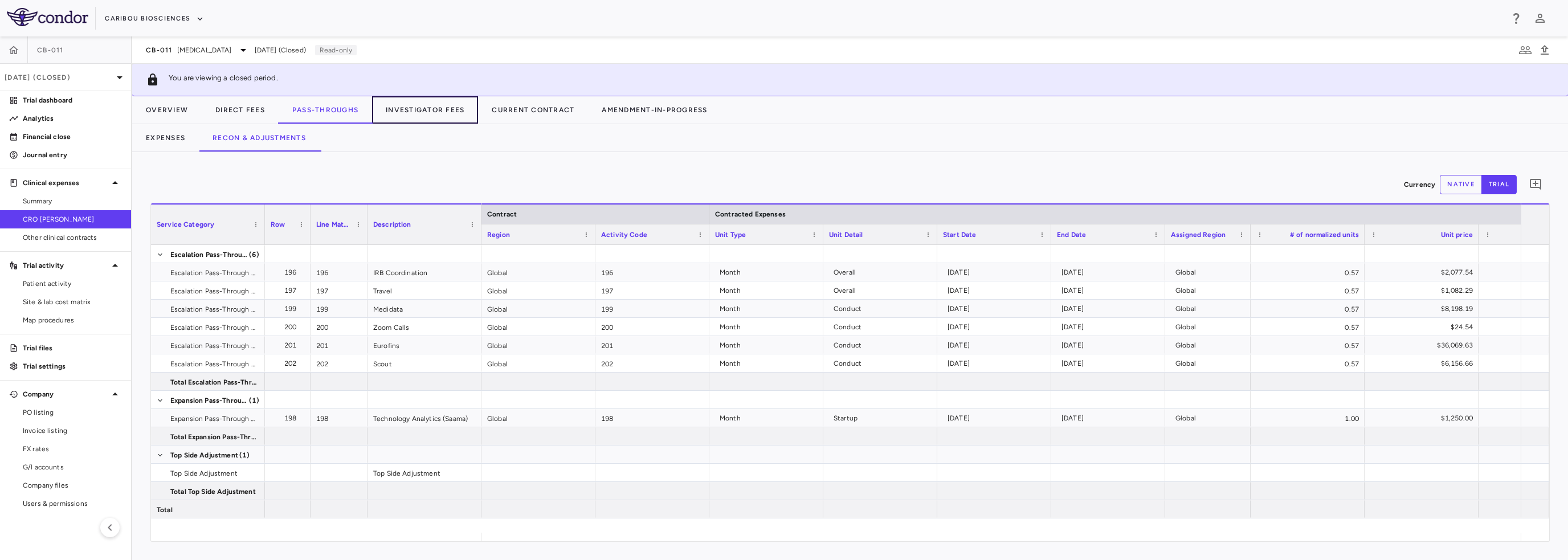
click at [409, 111] on button "Investigator Fees" at bounding box center [425, 110] width 106 height 27
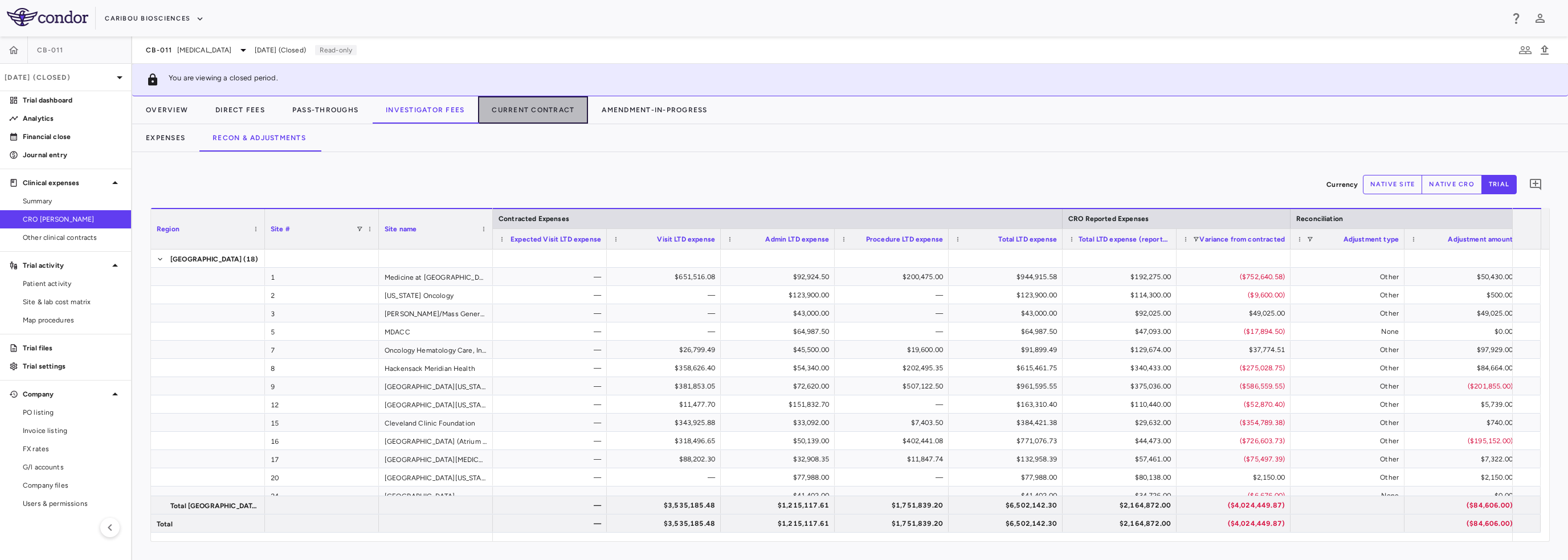
click at [519, 112] on button "Current Contract" at bounding box center [533, 110] width 110 height 27
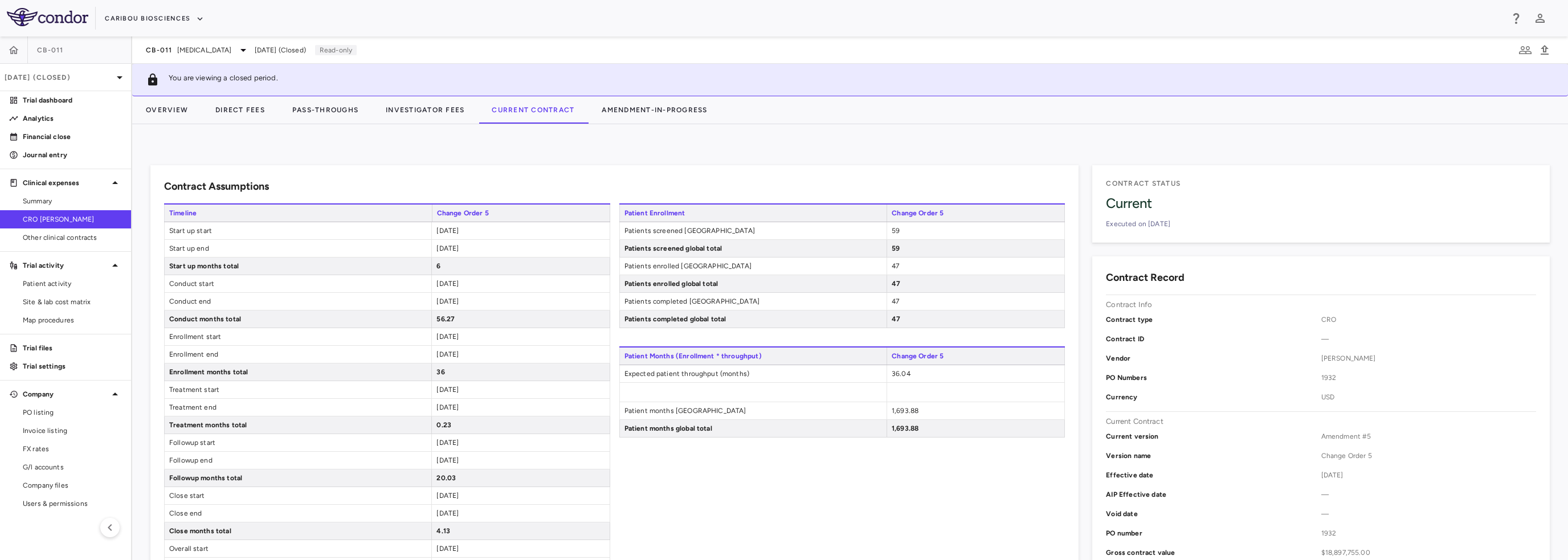
drag, startPoint x: 478, startPoint y: 231, endPoint x: 434, endPoint y: 228, distance: 44.1
click at [434, 228] on div "2022-07-01" at bounding box center [520, 231] width 178 height 17
drag, startPoint x: 481, startPoint y: 250, endPoint x: 434, endPoint y: 249, distance: 47.0
click at [434, 249] on div "2022-12-31" at bounding box center [520, 248] width 178 height 17
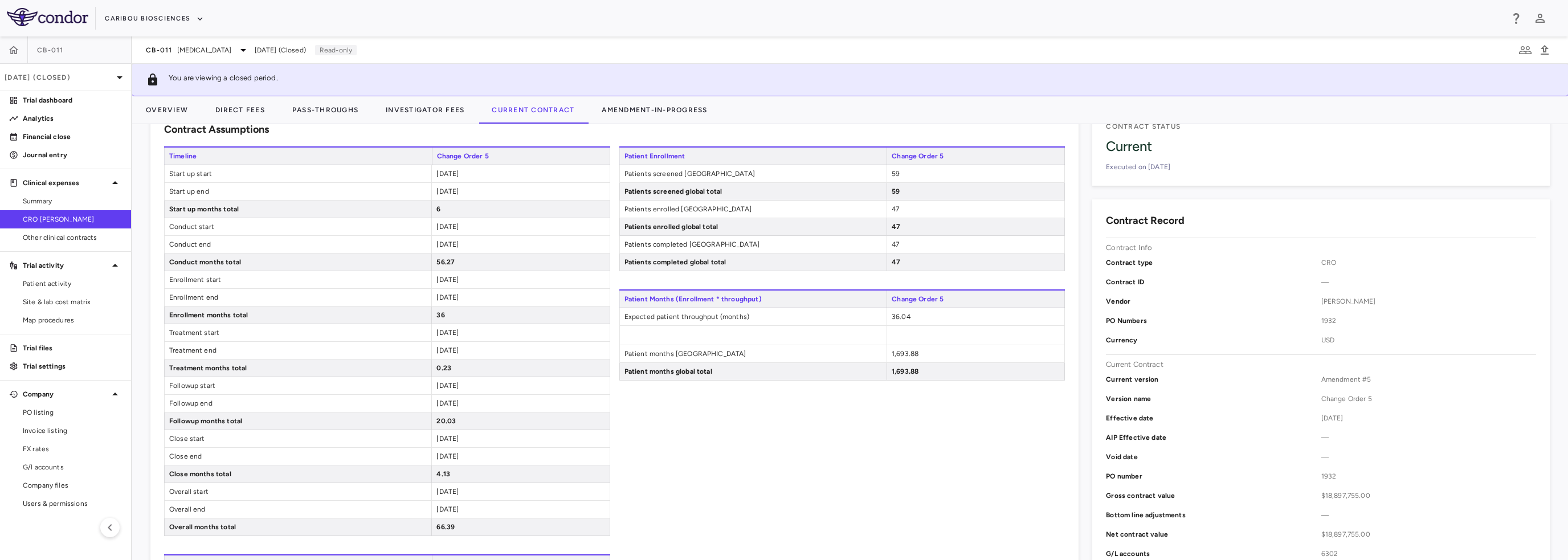
drag, startPoint x: 490, startPoint y: 243, endPoint x: 434, endPoint y: 250, distance: 56.4
click at [434, 250] on div "2027-09-08" at bounding box center [520, 244] width 178 height 17
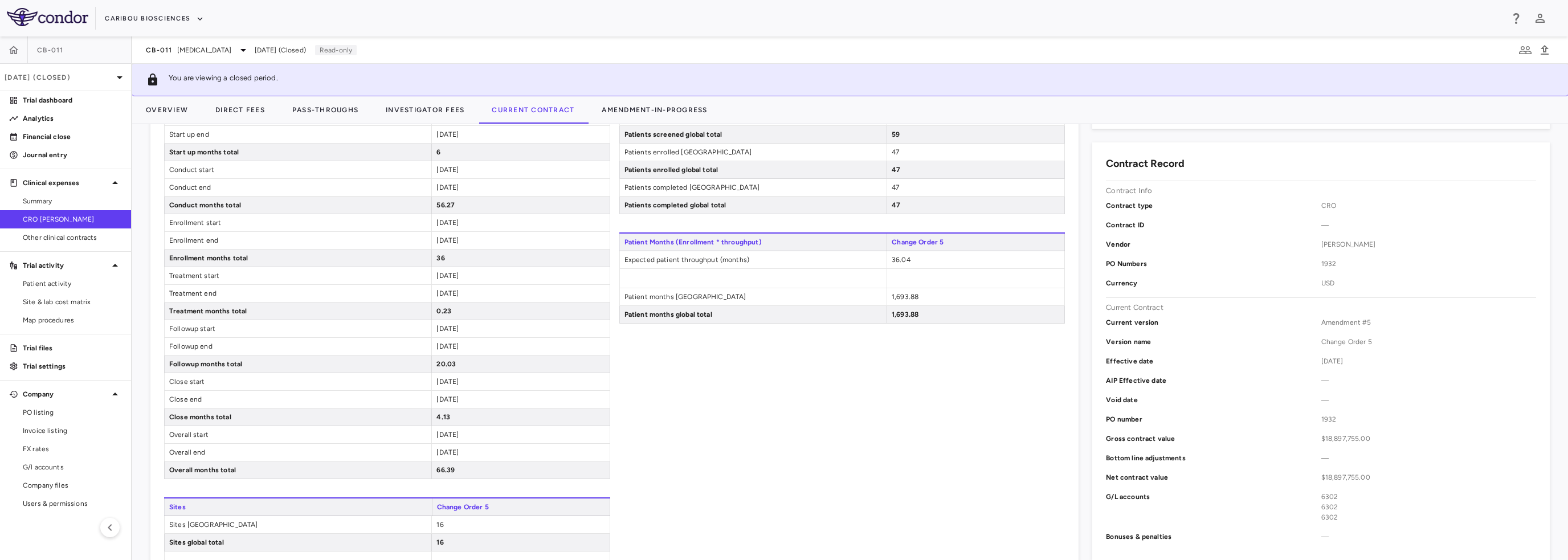
click at [459, 237] on span "2025-12-31" at bounding box center [447, 240] width 22 height 8
click at [466, 260] on div "36" at bounding box center [520, 259] width 178 height 17
click at [454, 277] on span "2026-01-01" at bounding box center [447, 276] width 22 height 8
click at [456, 290] on span "2026-01-07" at bounding box center [447, 294] width 22 height 8
click at [457, 321] on div "2026-01-08" at bounding box center [520, 329] width 178 height 17
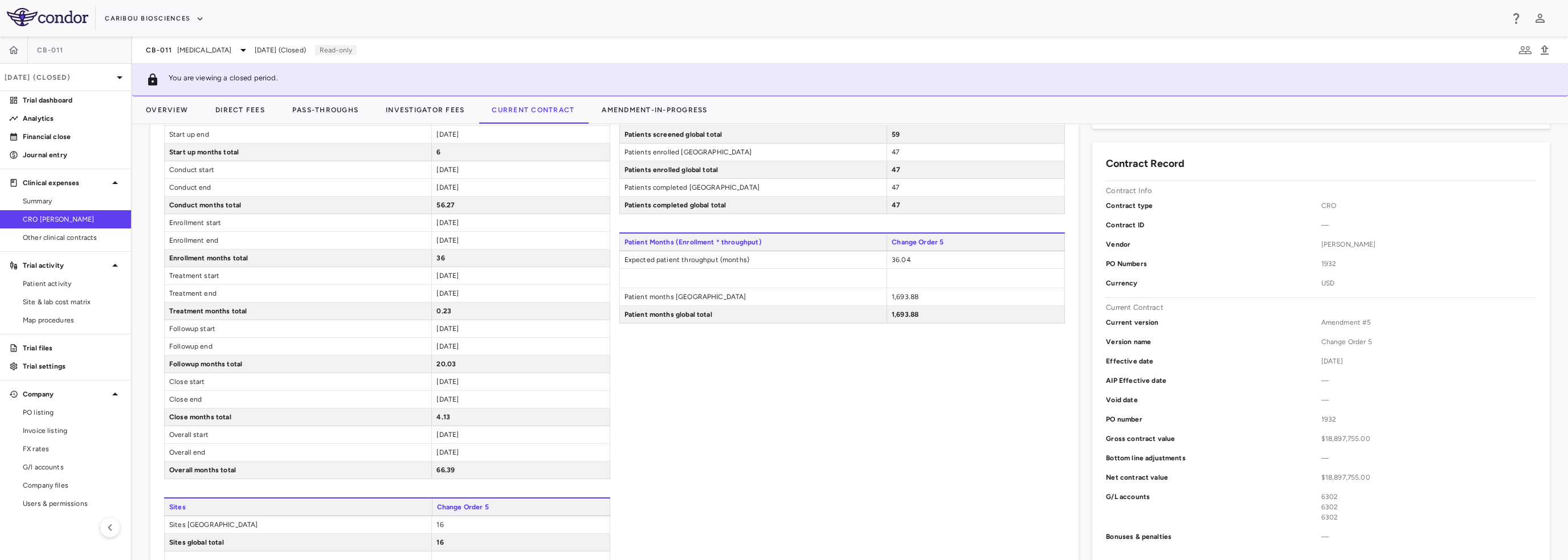
click at [501, 374] on div "2027-09-09" at bounding box center [520, 382] width 178 height 17
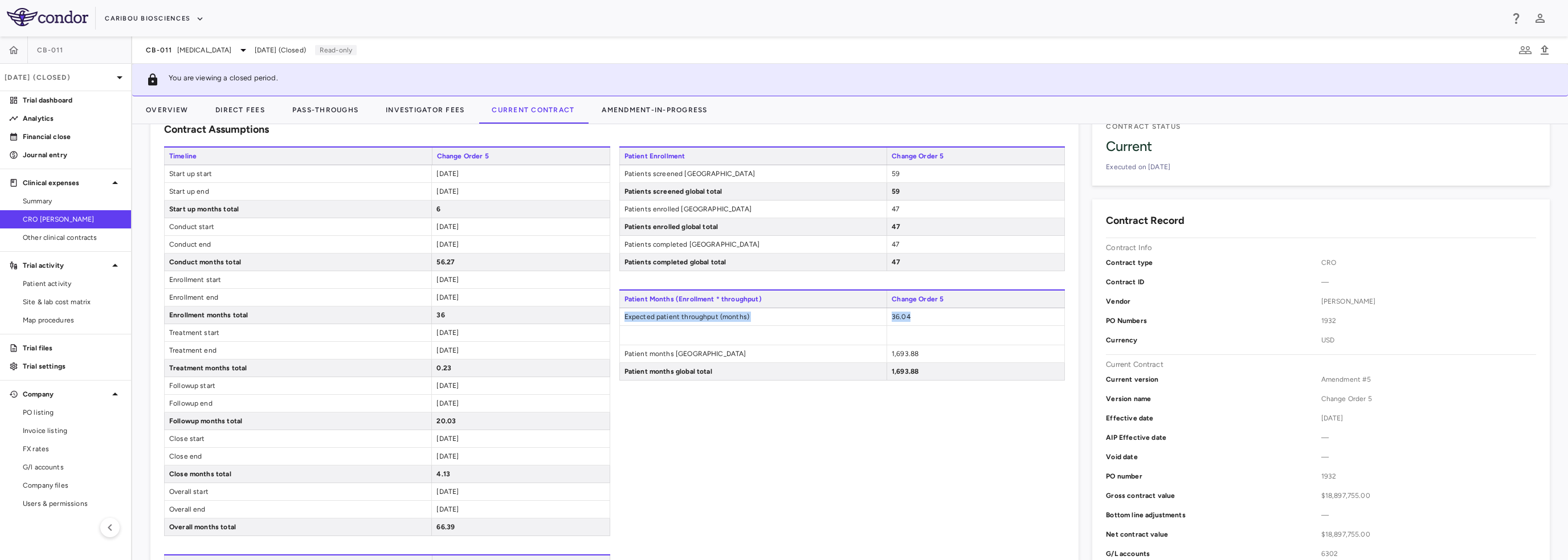
drag, startPoint x: 621, startPoint y: 315, endPoint x: 920, endPoint y: 317, distance: 299.0
click at [783, 317] on div "Expected patient throughput (months) 36.04" at bounding box center [843, 317] width 446 height 17
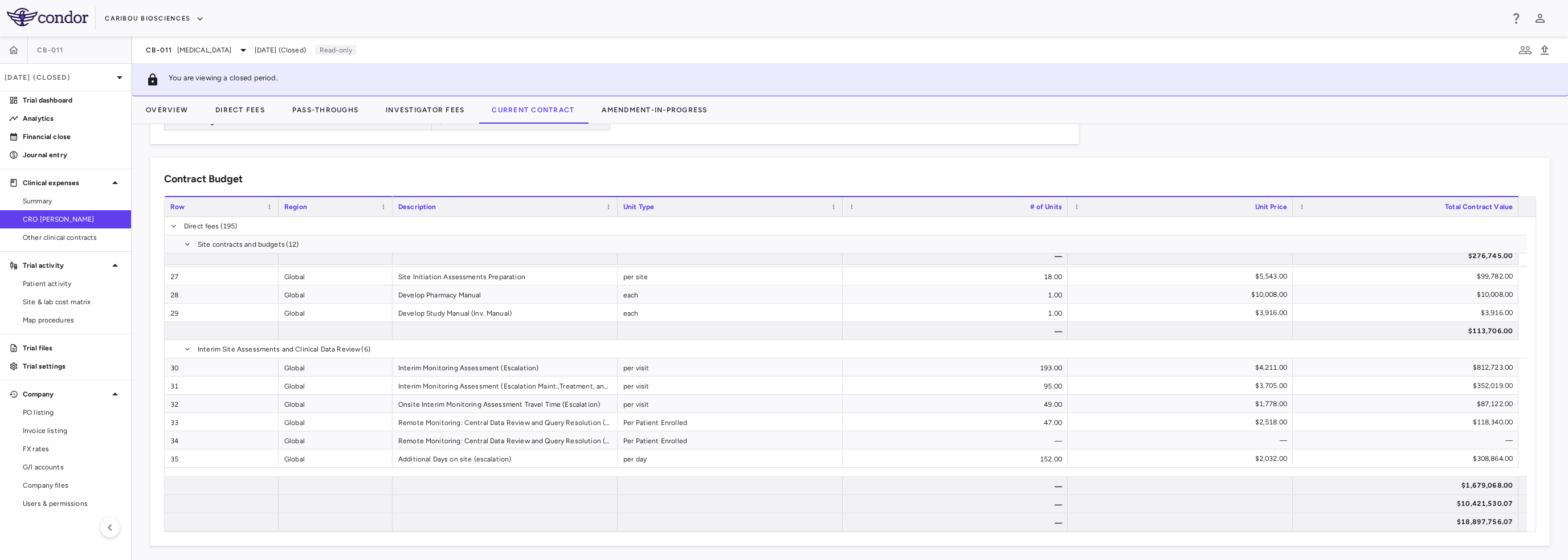
scroll to position [627, 0]
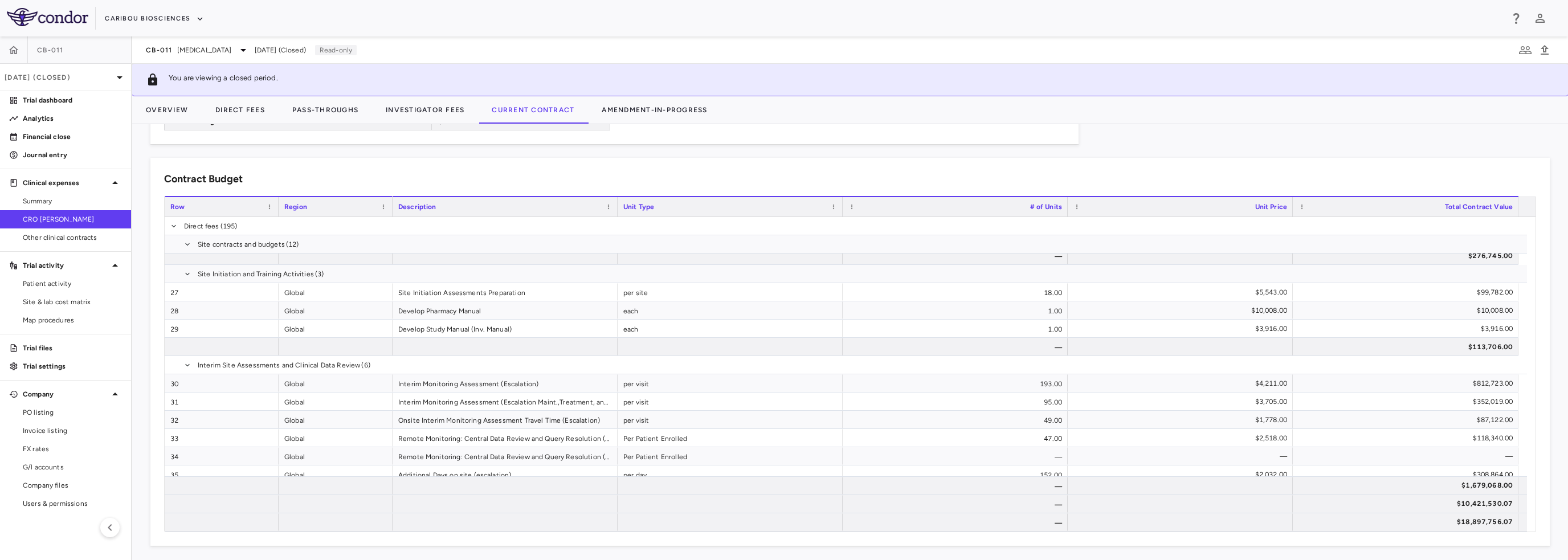
click at [424, 172] on div "Contract Budget" at bounding box center [850, 180] width 1372 height 15
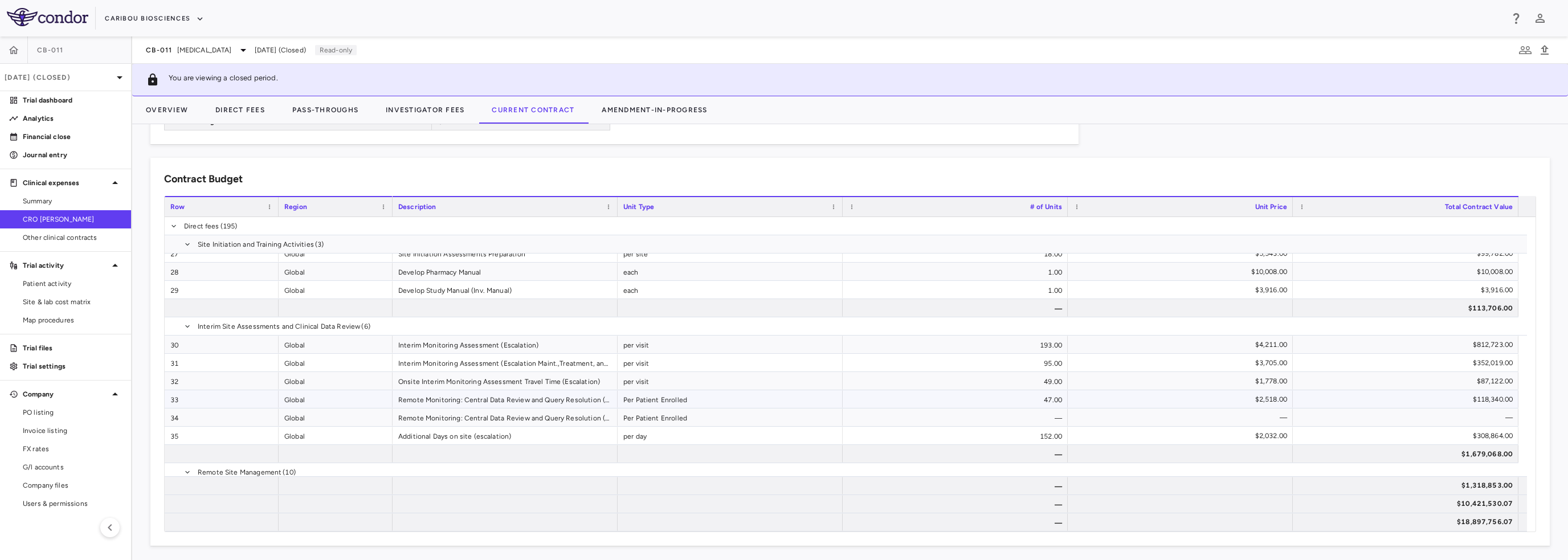
scroll to position [684, 0]
